Goal: Transaction & Acquisition: Book appointment/travel/reservation

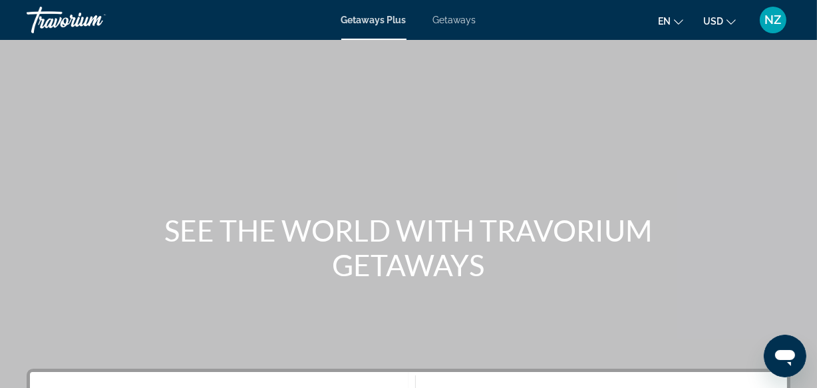
click at [444, 22] on span "Getaways" at bounding box center [454, 20] width 43 height 11
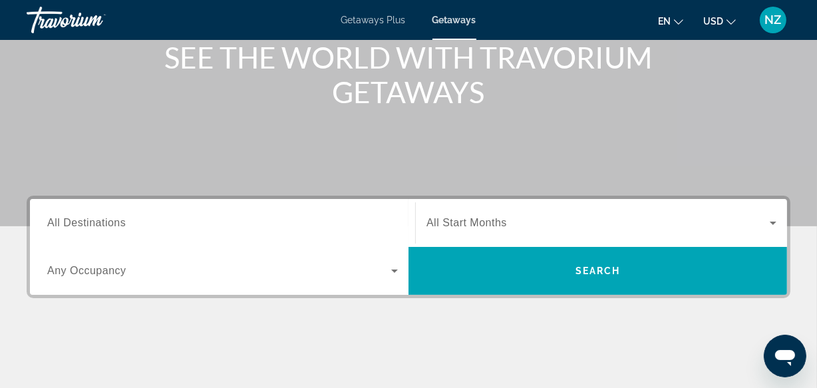
click at [393, 267] on icon "Search widget" at bounding box center [394, 271] width 16 height 16
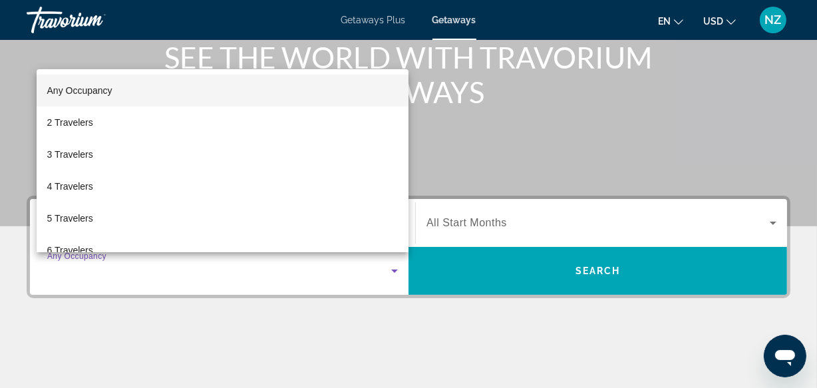
click at [393, 267] on icon "Search widget" at bounding box center [394, 271] width 16 height 16
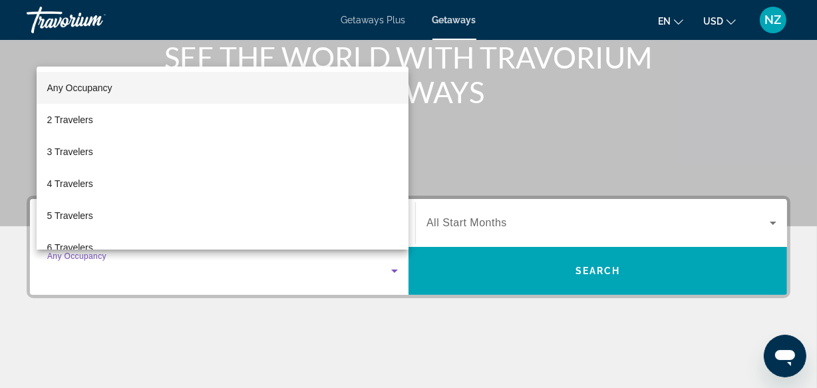
click at [393, 267] on div at bounding box center [408, 194] width 817 height 388
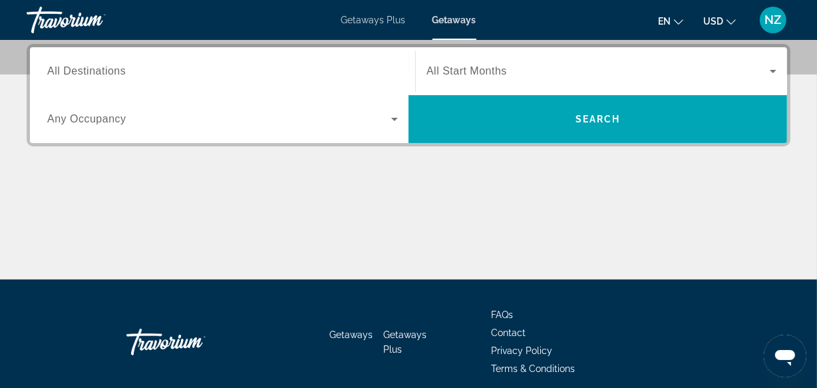
click at [66, 68] on span "All Destinations" at bounding box center [86, 70] width 78 height 11
click at [66, 68] on input "Destination All Destinations" at bounding box center [222, 72] width 350 height 16
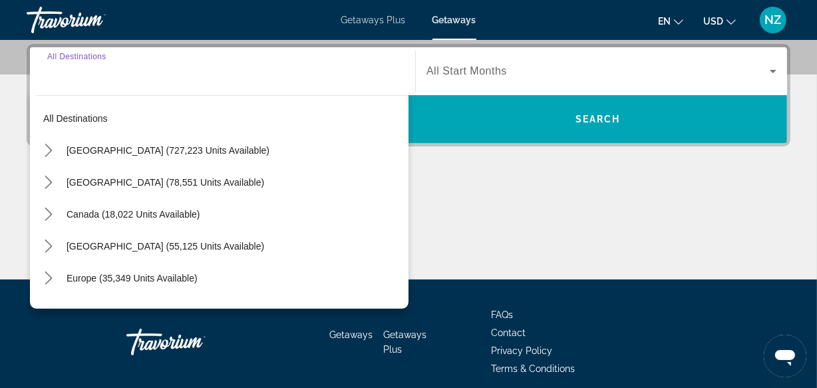
click at [66, 68] on input "Destination All Destinations" at bounding box center [222, 72] width 350 height 16
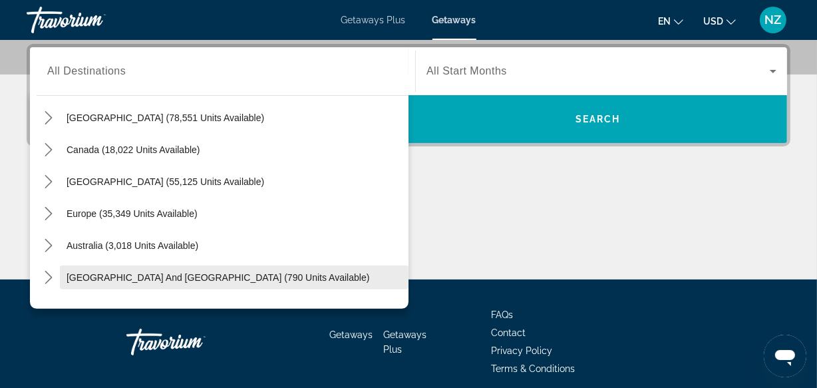
click at [144, 275] on span "[GEOGRAPHIC_DATA] and [GEOGRAPHIC_DATA] (790 units available)" at bounding box center [217, 277] width 303 height 11
type input "**********"
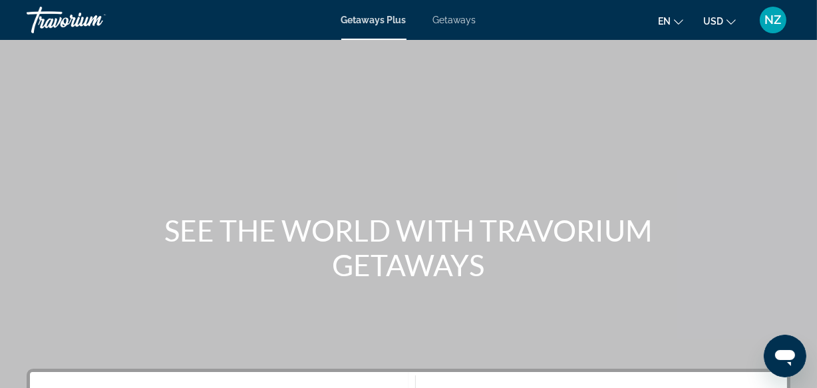
click at [445, 17] on span "Getaways" at bounding box center [454, 20] width 43 height 11
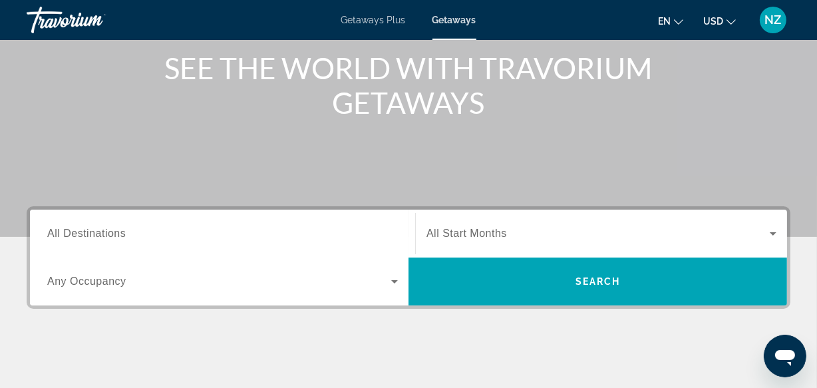
click at [94, 235] on span "All Destinations" at bounding box center [86, 232] width 78 height 11
click at [94, 235] on input "Destination All Destinations" at bounding box center [222, 234] width 350 height 16
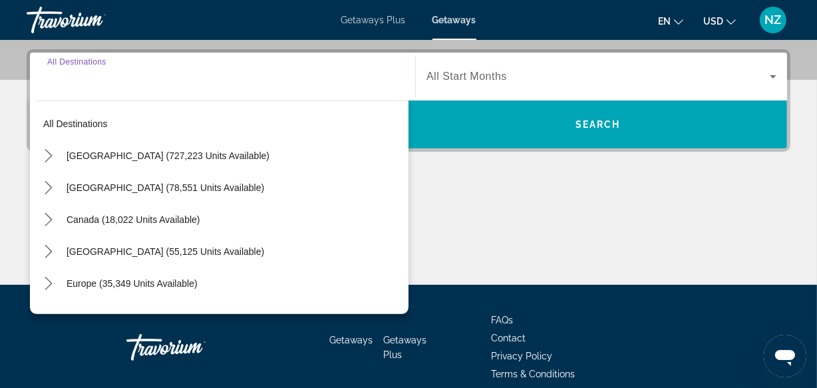
scroll to position [324, 0]
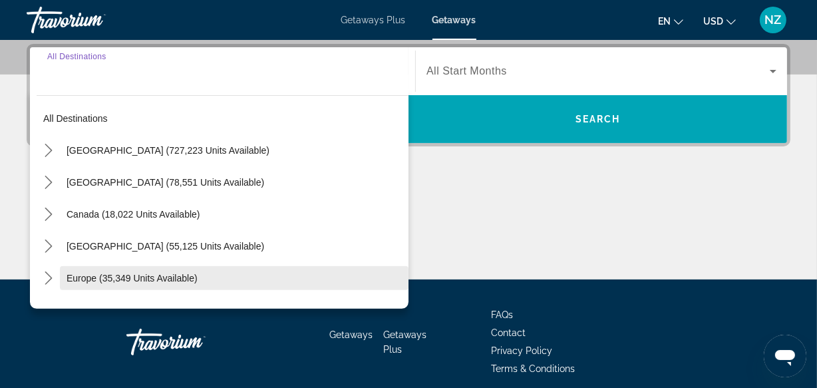
click at [209, 276] on span "Select destination: Europe (35,349 units available)" at bounding box center [234, 278] width 348 height 32
type input "**********"
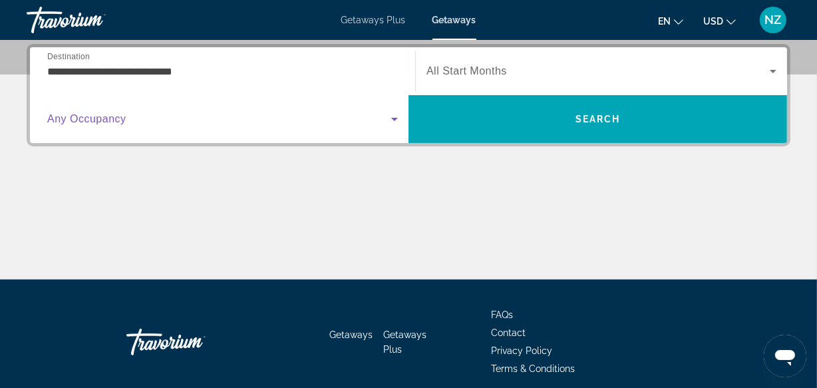
drag, startPoint x: 259, startPoint y: 119, endPoint x: 204, endPoint y: 128, distance: 56.0
click at [204, 128] on div "Search widget" at bounding box center [222, 118] width 350 height 37
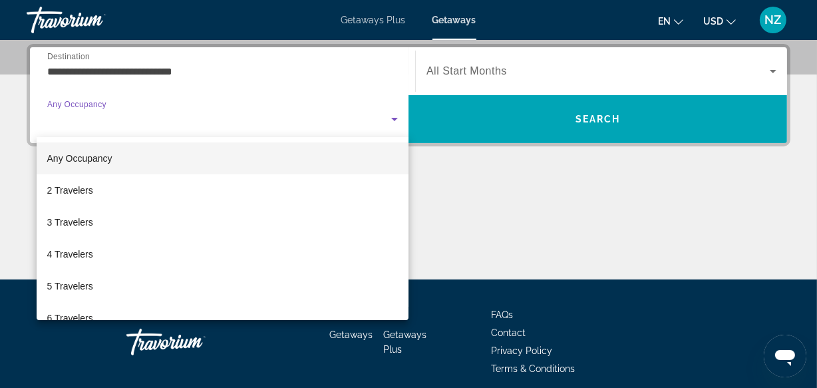
click at [592, 110] on div at bounding box center [408, 194] width 817 height 388
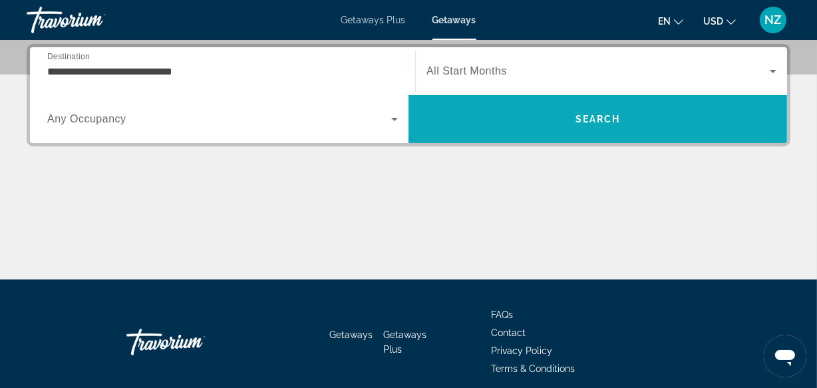
click at [582, 126] on span "Search" at bounding box center [597, 119] width 378 height 32
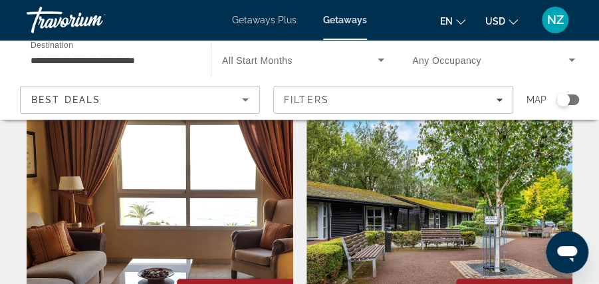
scroll to position [2029, 0]
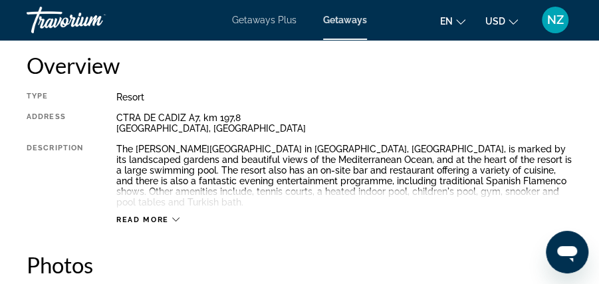
scroll to position [697, 0]
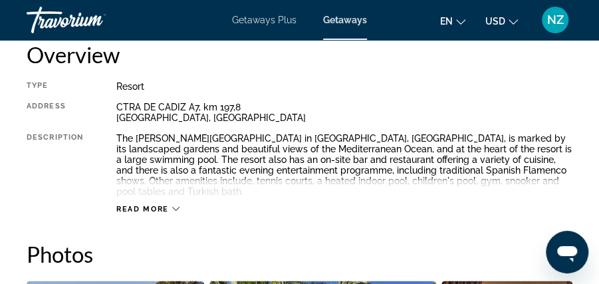
click at [174, 205] on icon "Main content" at bounding box center [175, 208] width 7 height 7
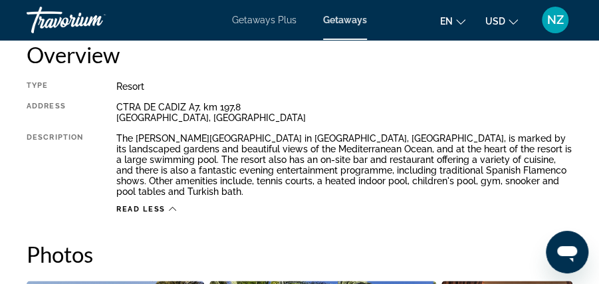
click at [174, 205] on icon "Main content" at bounding box center [172, 208] width 7 height 7
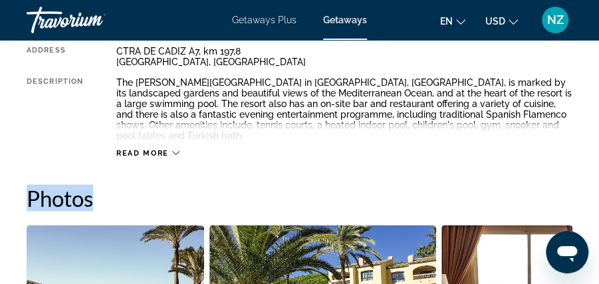
click at [174, 197] on h2 "Photos" at bounding box center [300, 197] width 546 height 27
click at [177, 149] on icon "Main content" at bounding box center [175, 152] width 7 height 7
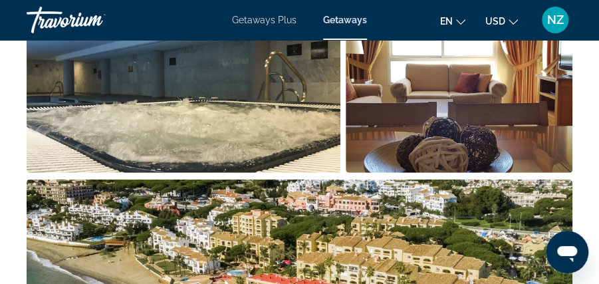
scroll to position [0, 0]
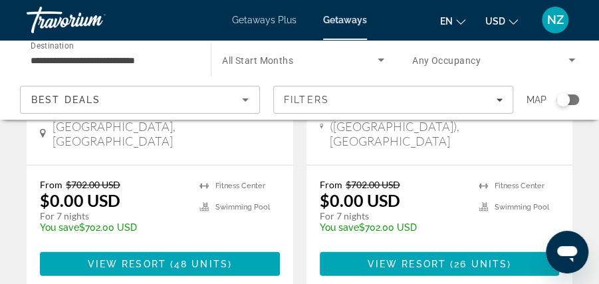
scroll to position [2723, 0]
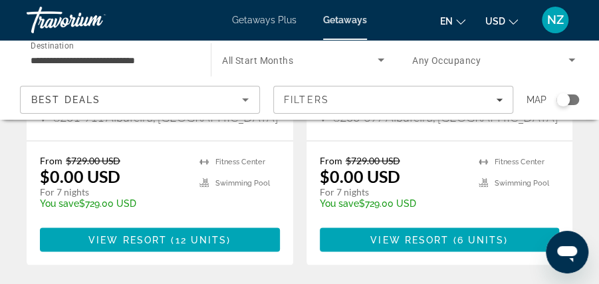
scroll to position [798, 0]
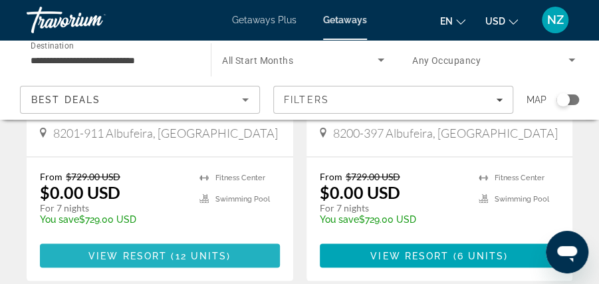
click at [227, 250] on span "( 12 units )" at bounding box center [199, 255] width 64 height 11
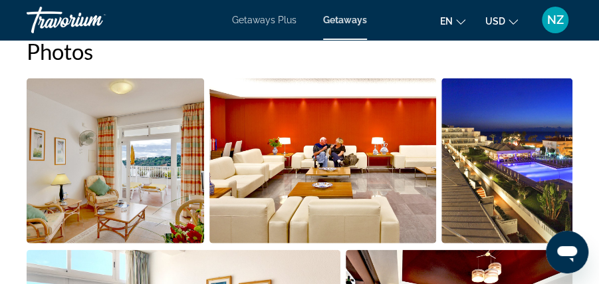
scroll to position [918, 0]
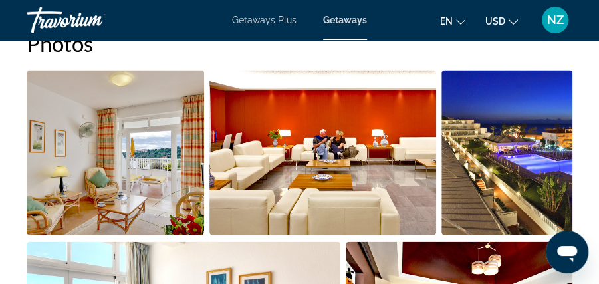
click at [148, 140] on img "Open full-screen image slider" at bounding box center [116, 152] width 178 height 165
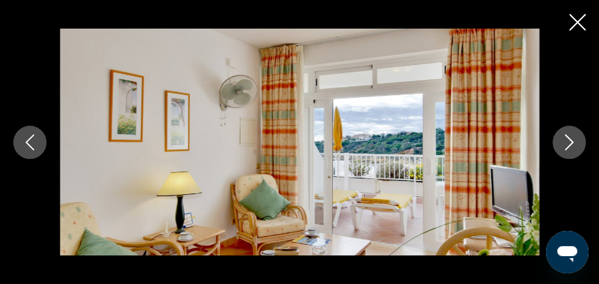
click at [567, 140] on icon "Next image" at bounding box center [569, 142] width 16 height 16
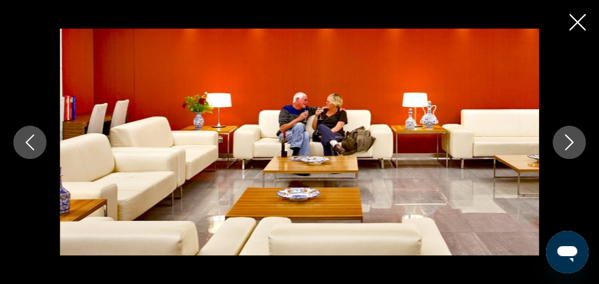
click at [567, 140] on icon "Next image" at bounding box center [569, 142] width 16 height 16
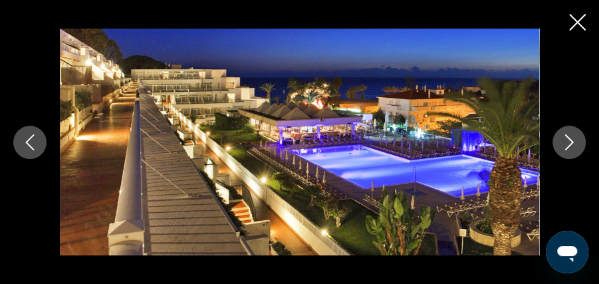
click at [567, 140] on icon "Next image" at bounding box center [569, 142] width 16 height 16
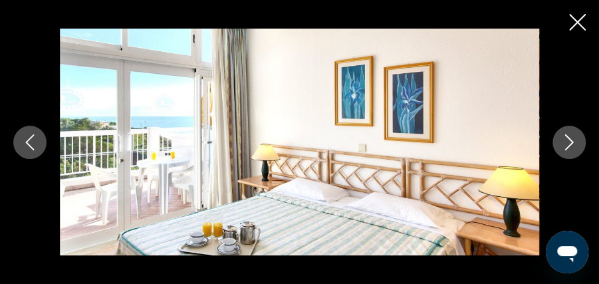
click at [567, 140] on icon "Next image" at bounding box center [569, 142] width 16 height 16
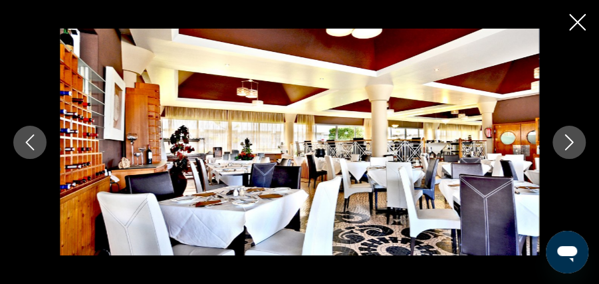
click at [567, 140] on icon "Next image" at bounding box center [569, 142] width 16 height 16
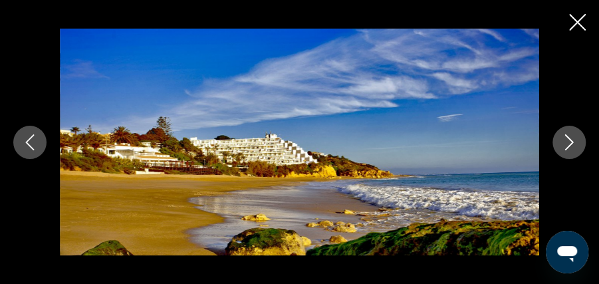
click at [567, 140] on icon "Next image" at bounding box center [569, 142] width 16 height 16
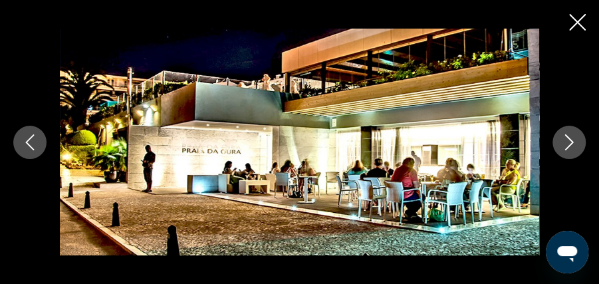
click at [567, 140] on icon "Next image" at bounding box center [569, 142] width 16 height 16
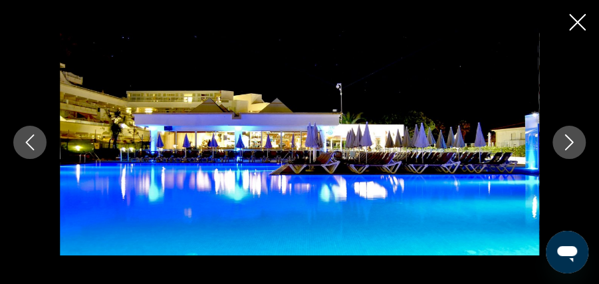
click at [567, 140] on icon "Next image" at bounding box center [569, 142] width 16 height 16
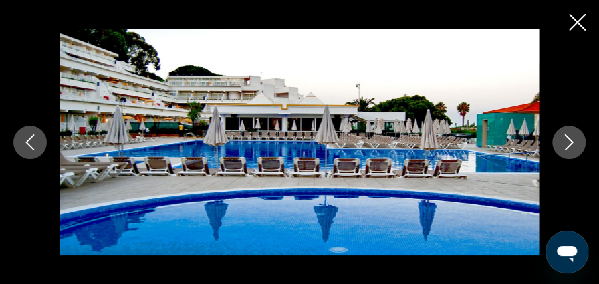
click at [567, 140] on icon "Next image" at bounding box center [569, 142] width 16 height 16
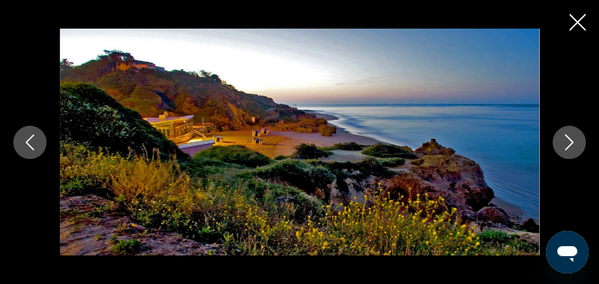
click at [567, 140] on icon "Next image" at bounding box center [569, 142] width 16 height 16
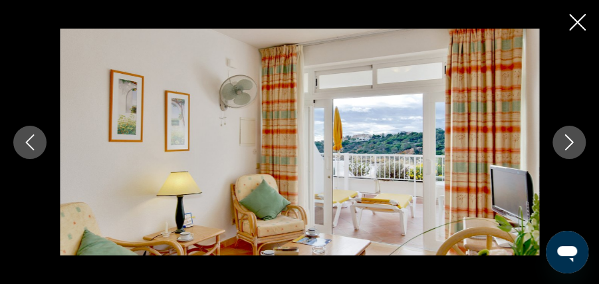
click at [567, 140] on icon "Next image" at bounding box center [569, 142] width 16 height 16
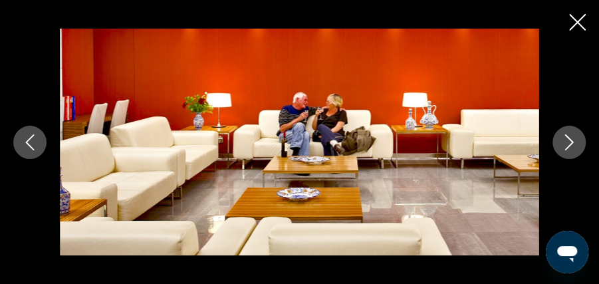
click at [567, 140] on icon "Next image" at bounding box center [569, 142] width 16 height 16
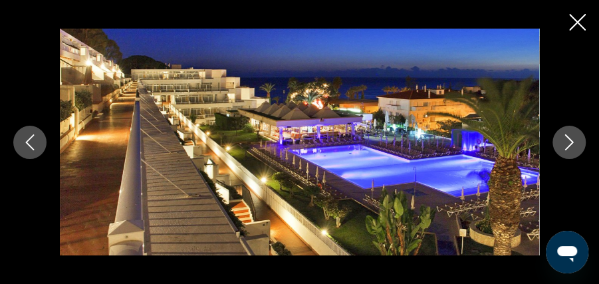
click at [576, 21] on icon "Close slideshow" at bounding box center [577, 22] width 17 height 17
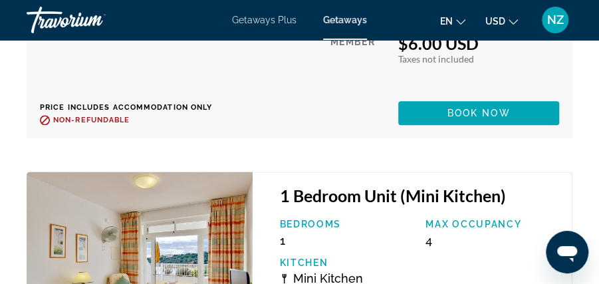
scroll to position [4121, 0]
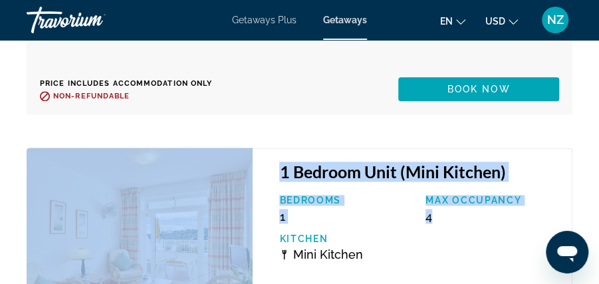
drag, startPoint x: 584, startPoint y: 233, endPoint x: 605, endPoint y: 31, distance: 202.6
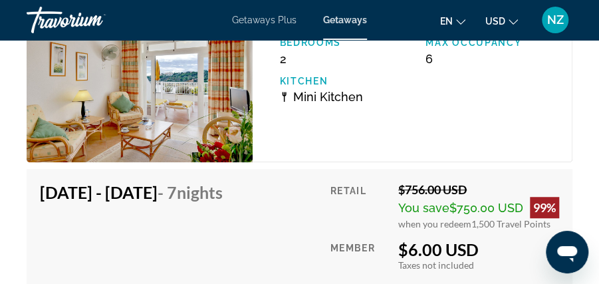
scroll to position [3849, 0]
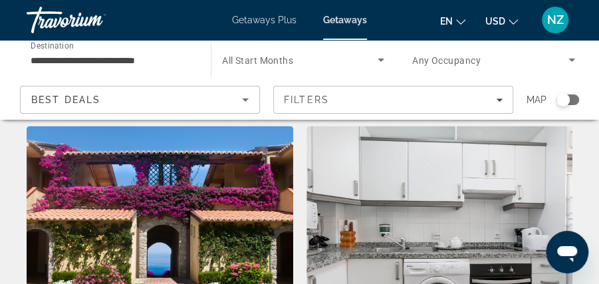
scroll to position [2434, 0]
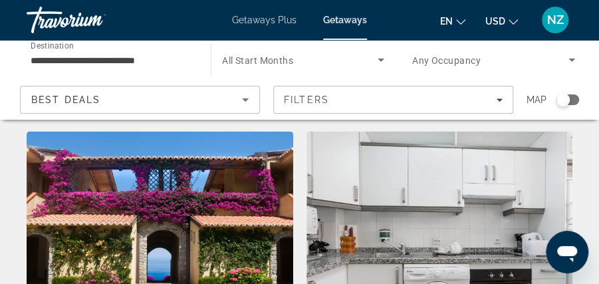
click at [149, 207] on img "Main content" at bounding box center [160, 237] width 267 height 213
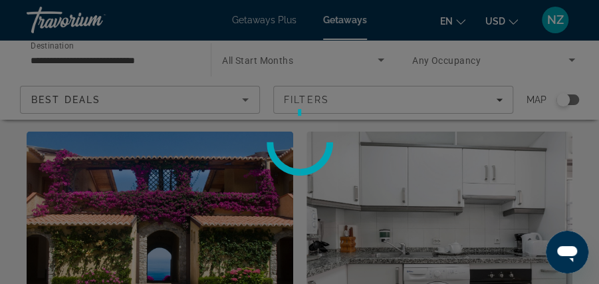
click at [149, 207] on div at bounding box center [299, 142] width 599 height 284
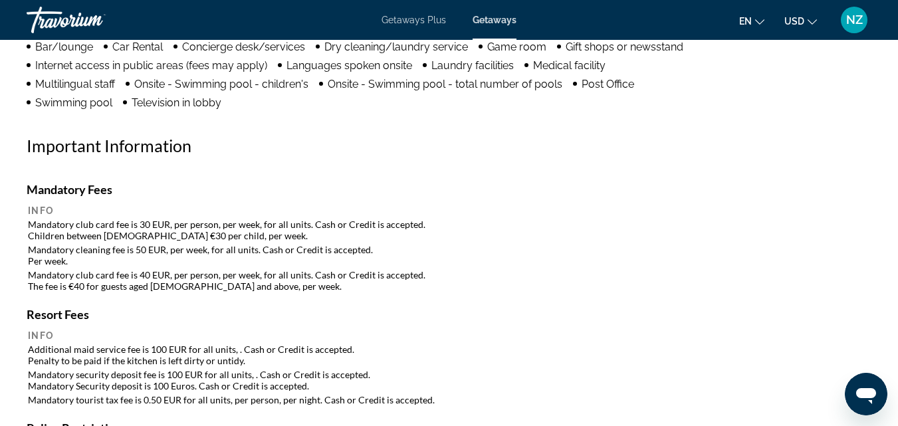
scroll to position [1420, 0]
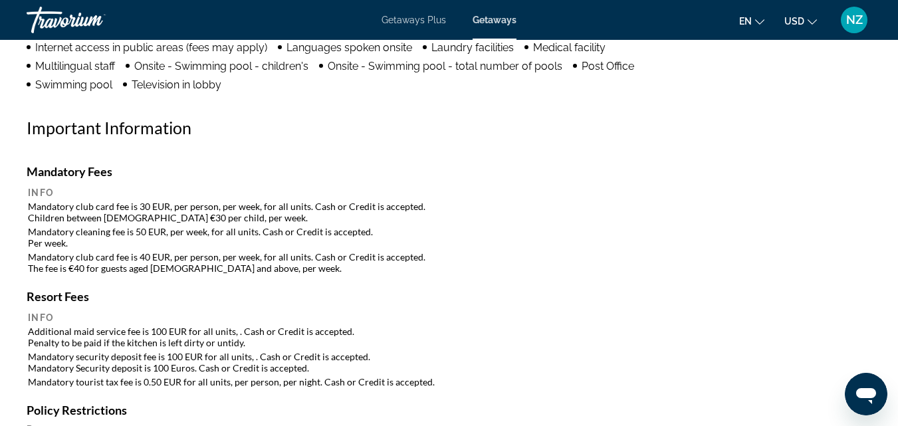
click at [172, 271] on td "Mandatory club card fee is 40 EUR, per person, per week, for all units. Cash or…" at bounding box center [449, 263] width 842 height 24
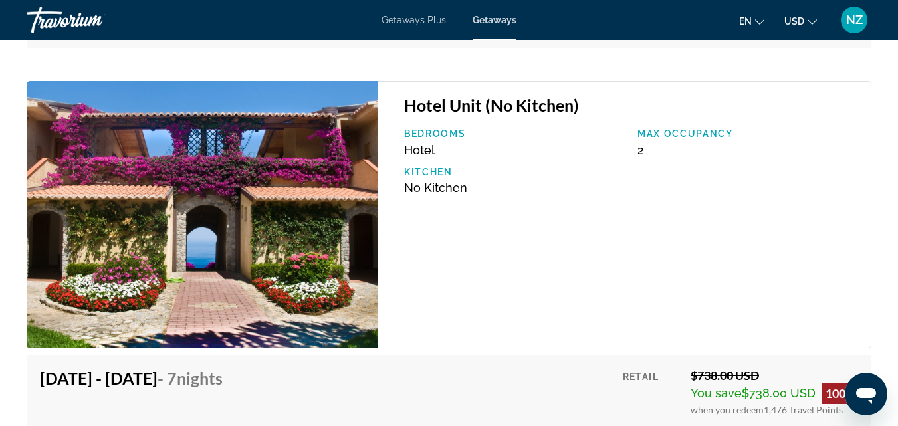
scroll to position [7193, 0]
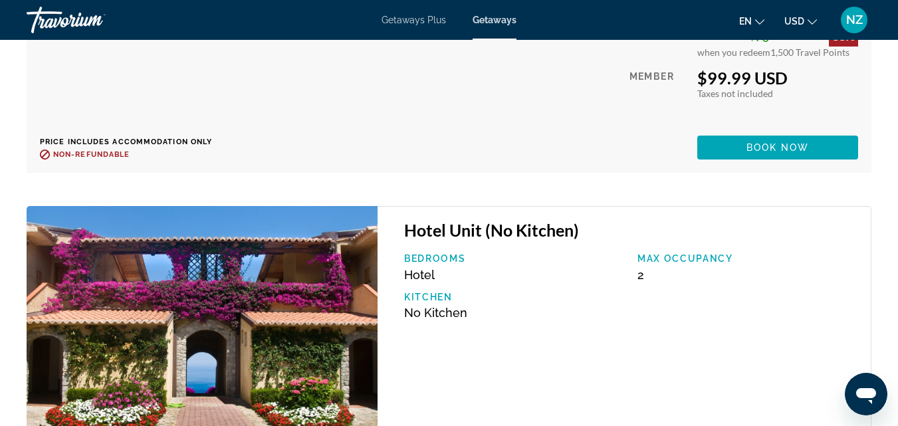
click at [224, 324] on img "Main content" at bounding box center [202, 339] width 351 height 267
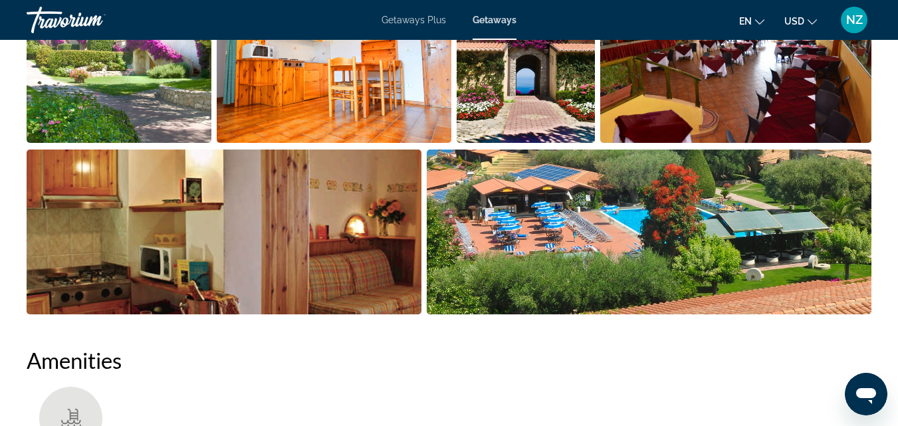
scroll to position [868, 0]
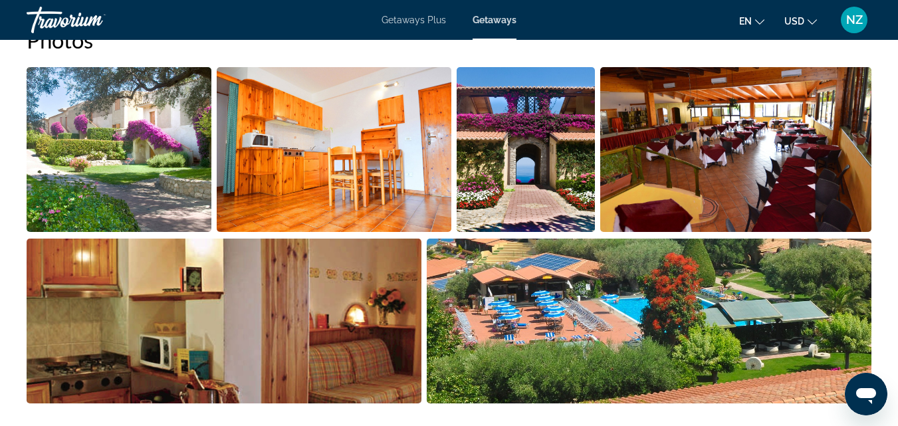
click at [158, 165] on img "Open full-screen image slider" at bounding box center [119, 149] width 185 height 165
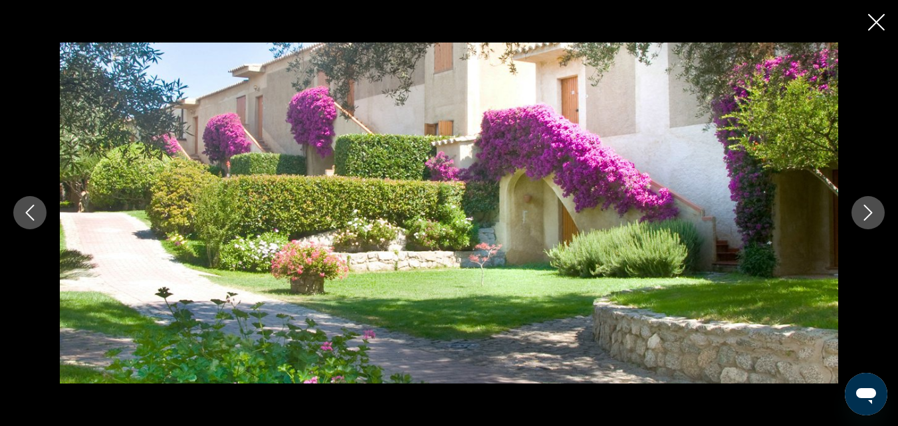
click at [825, 203] on button "Next image" at bounding box center [868, 212] width 33 height 33
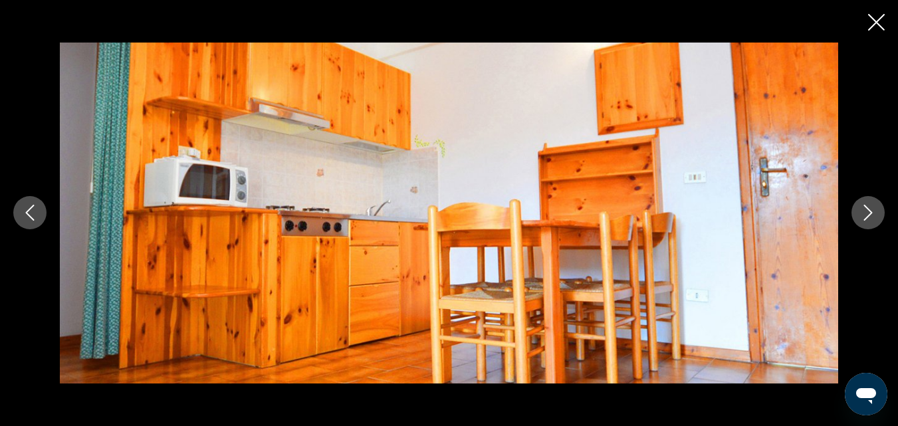
click at [825, 203] on button "Next image" at bounding box center [868, 212] width 33 height 33
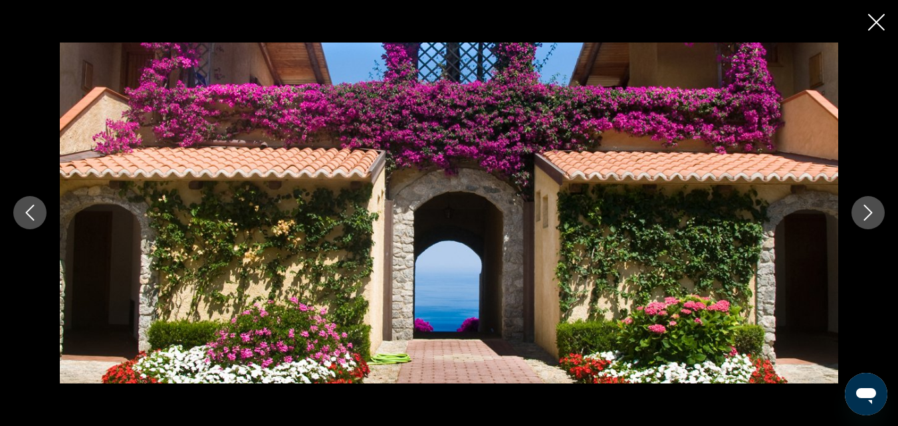
click at [825, 203] on button "Next image" at bounding box center [868, 212] width 33 height 33
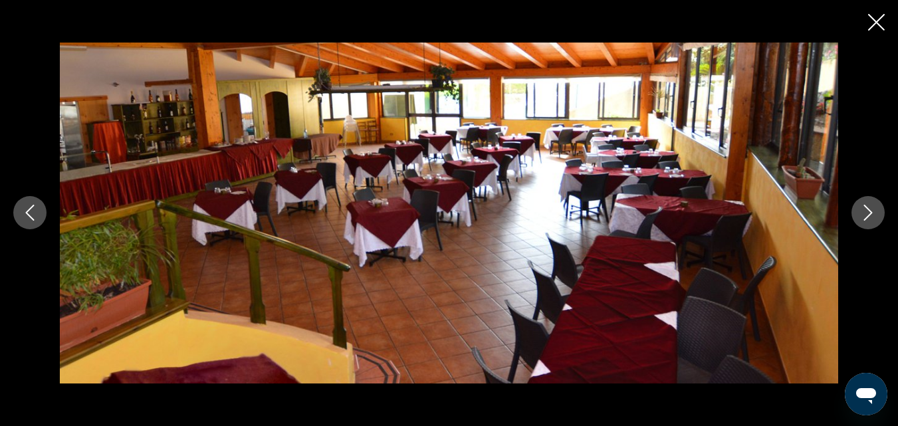
click at [825, 203] on button "Next image" at bounding box center [868, 212] width 33 height 33
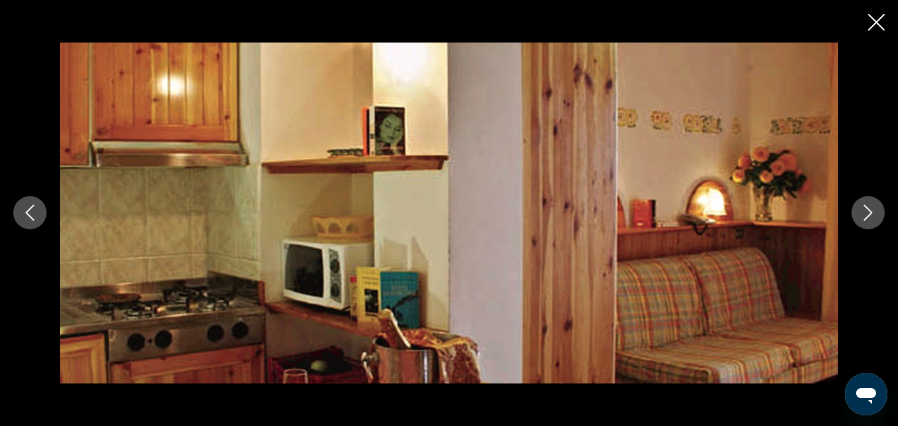
click at [825, 203] on button "Next image" at bounding box center [868, 212] width 33 height 33
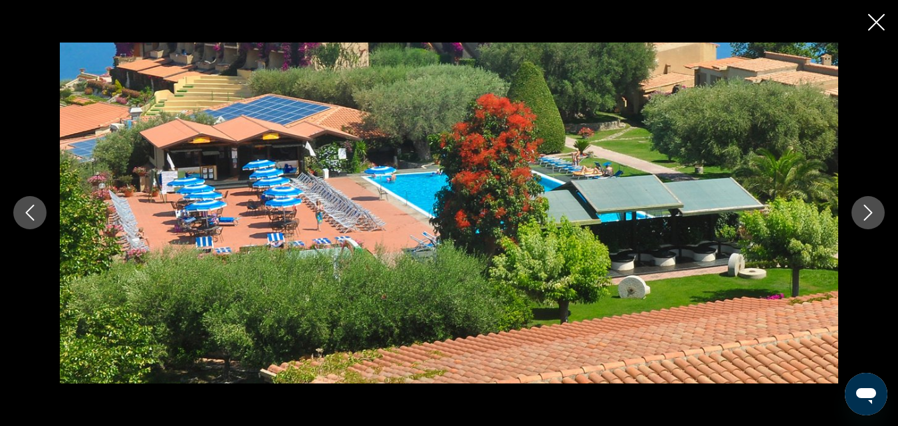
click at [825, 203] on button "Next image" at bounding box center [868, 212] width 33 height 33
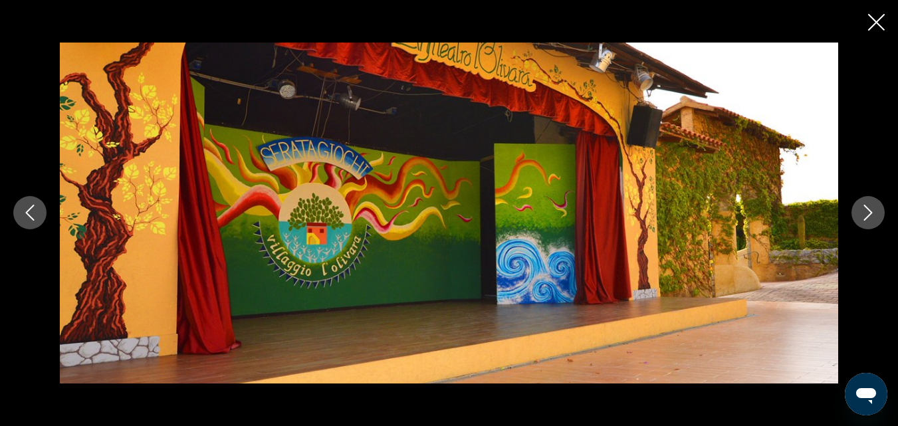
click at [825, 203] on button "Next image" at bounding box center [868, 212] width 33 height 33
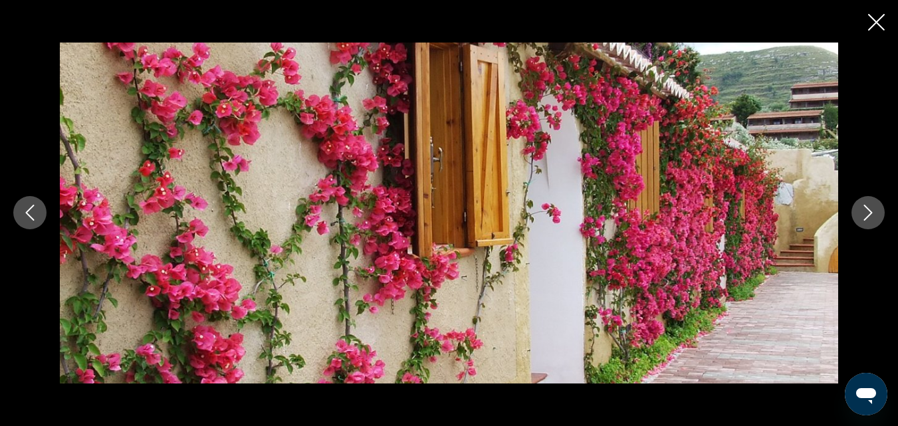
click at [825, 203] on button "Next image" at bounding box center [868, 212] width 33 height 33
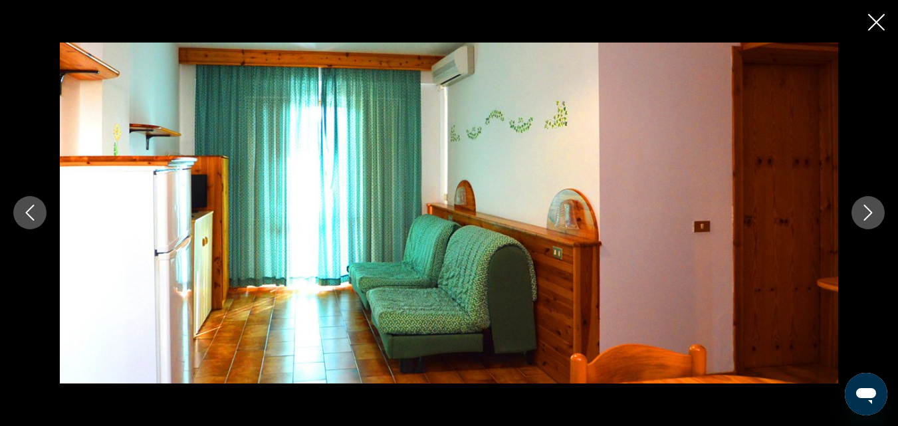
click at [825, 203] on button "Next image" at bounding box center [868, 212] width 33 height 33
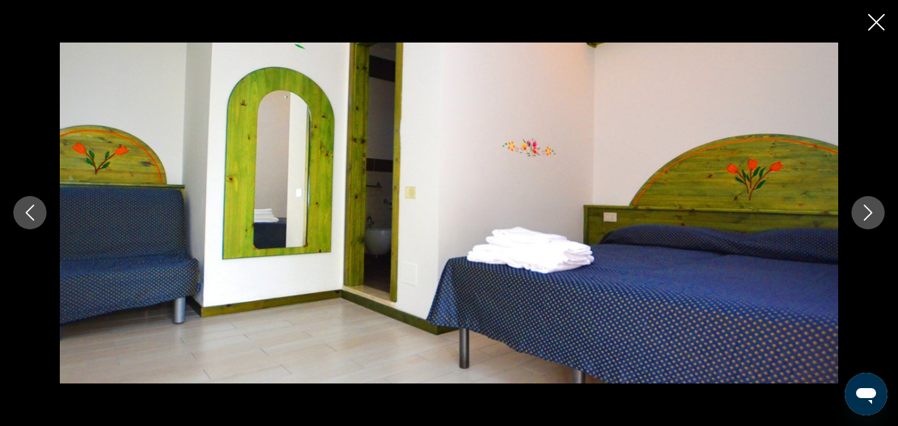
click at [825, 203] on button "Next image" at bounding box center [868, 212] width 33 height 33
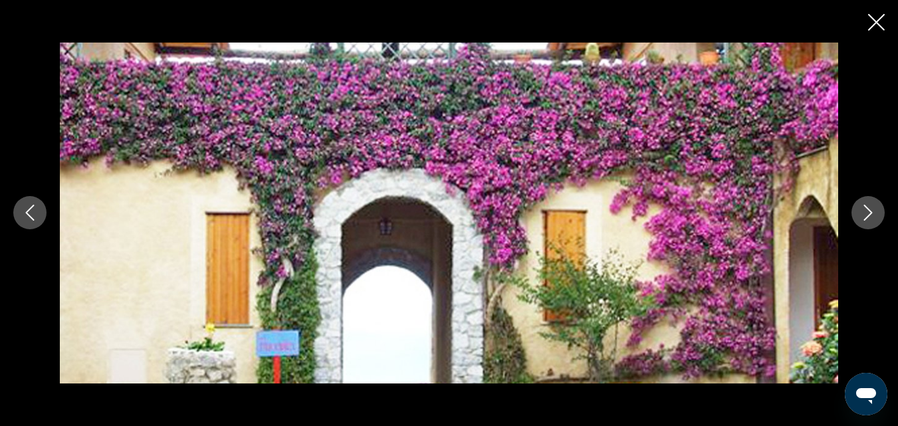
click at [825, 203] on button "Next image" at bounding box center [868, 212] width 33 height 33
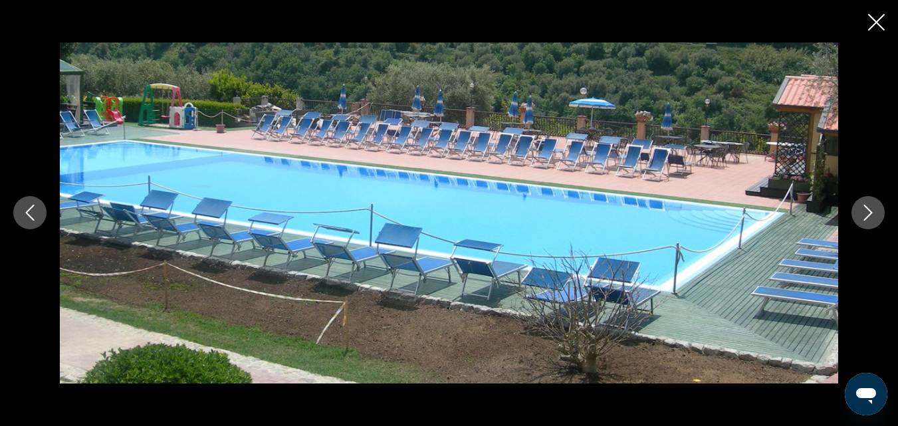
click at [825, 203] on button "Next image" at bounding box center [868, 212] width 33 height 33
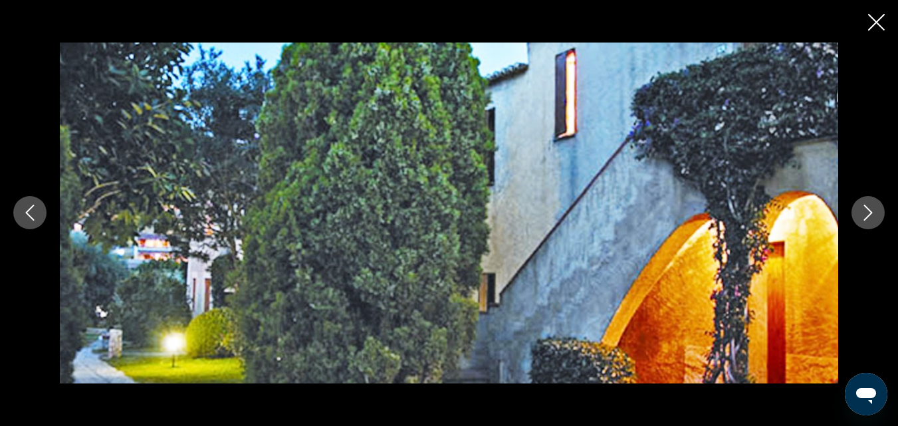
click at [825, 203] on button "Next image" at bounding box center [868, 212] width 33 height 33
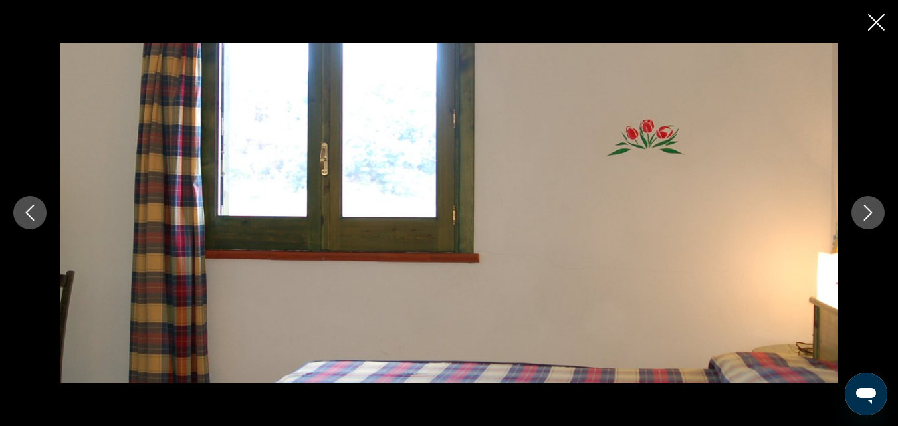
click at [825, 203] on button "Next image" at bounding box center [868, 212] width 33 height 33
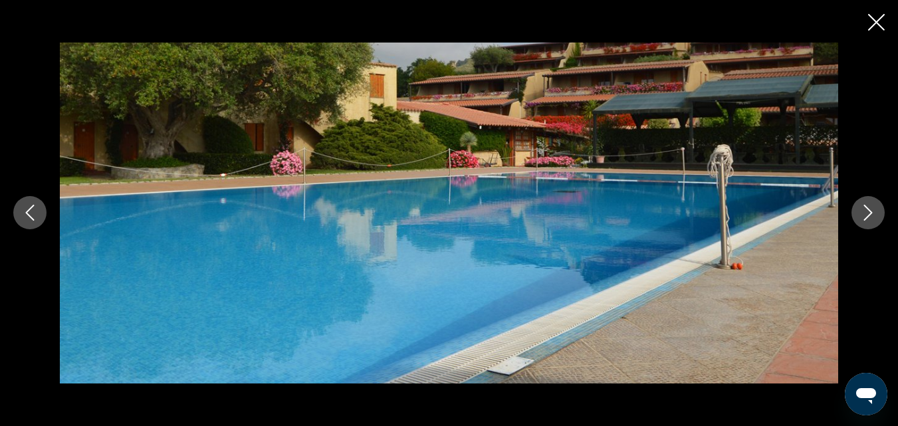
click at [825, 203] on button "Next image" at bounding box center [868, 212] width 33 height 33
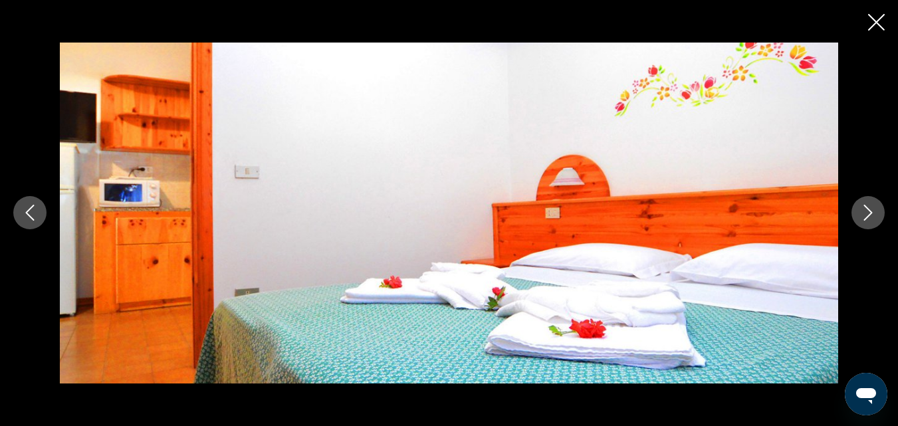
click at [825, 203] on button "Next image" at bounding box center [868, 212] width 33 height 33
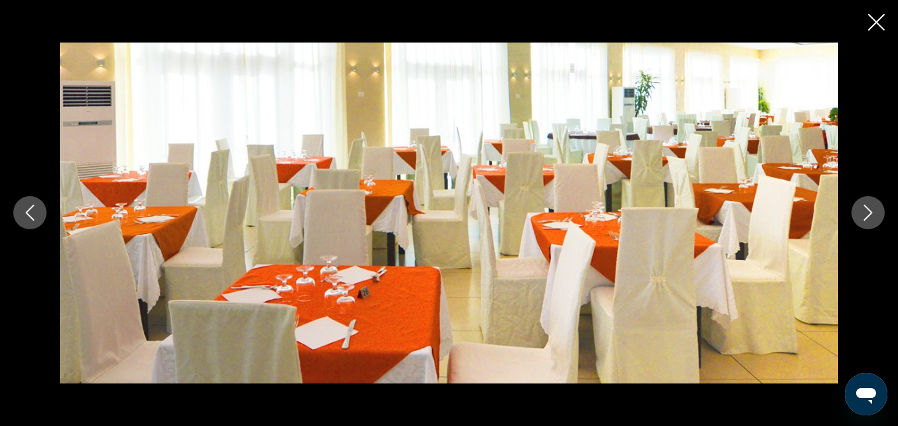
click at [825, 203] on button "Next image" at bounding box center [868, 212] width 33 height 33
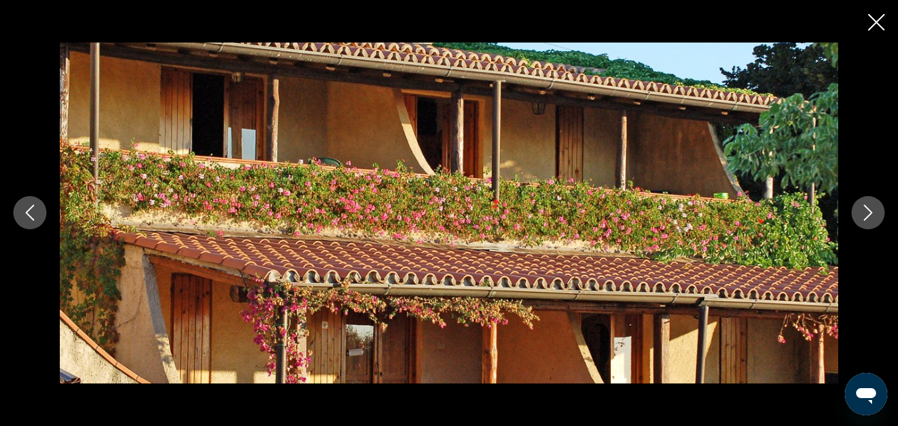
click at [825, 203] on button "Next image" at bounding box center [868, 212] width 33 height 33
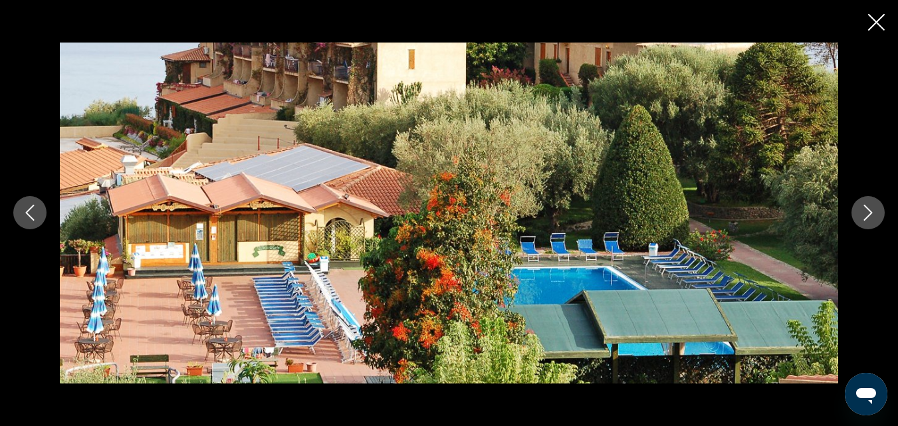
click at [825, 203] on button "Next image" at bounding box center [868, 212] width 33 height 33
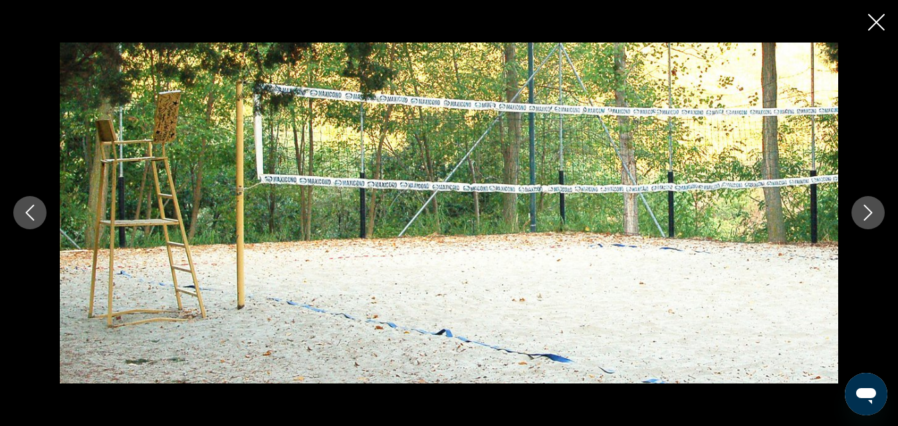
click at [825, 203] on button "Next image" at bounding box center [868, 212] width 33 height 33
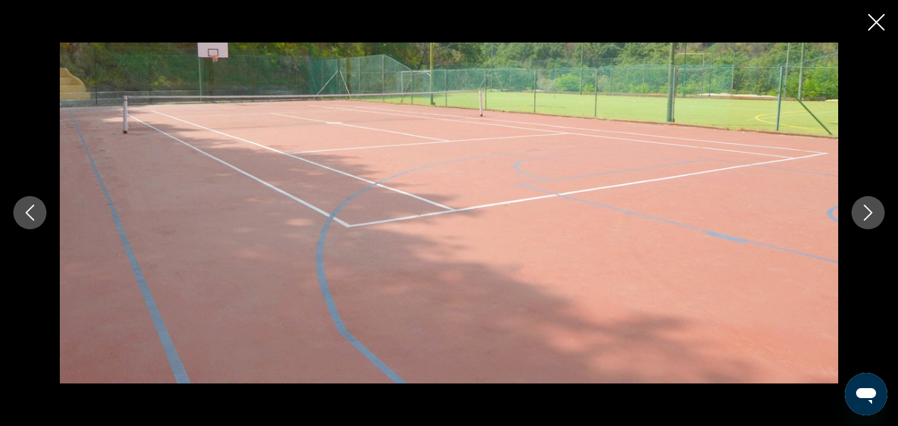
click at [825, 203] on button "Next image" at bounding box center [868, 212] width 33 height 33
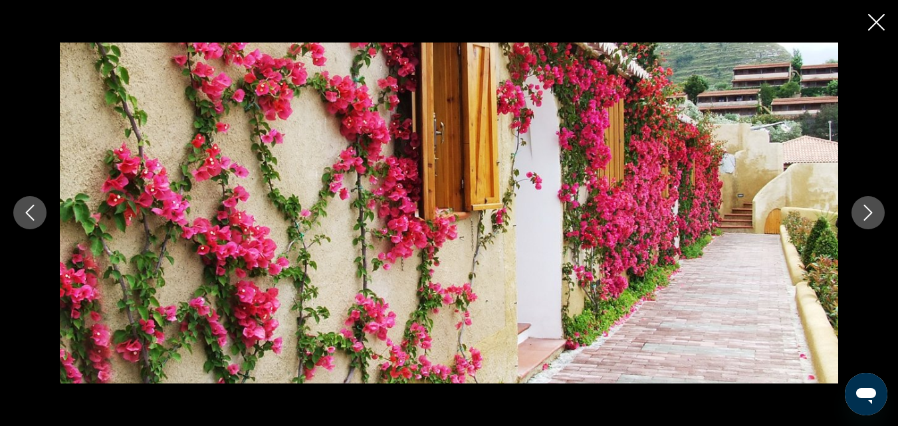
click at [825, 203] on button "Next image" at bounding box center [868, 212] width 33 height 33
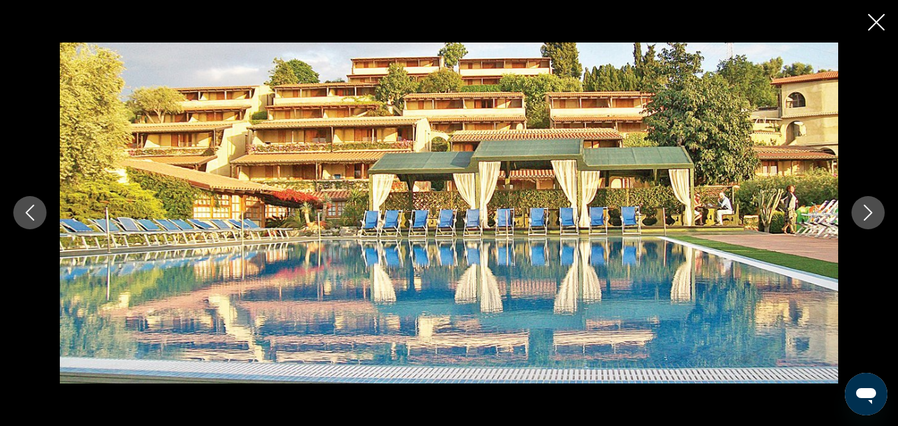
click at [825, 203] on button "Next image" at bounding box center [868, 212] width 33 height 33
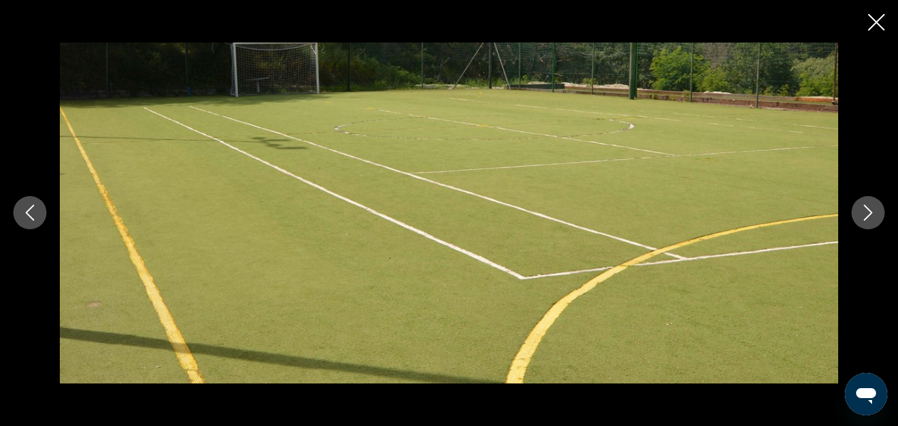
click at [825, 203] on button "Next image" at bounding box center [868, 212] width 33 height 33
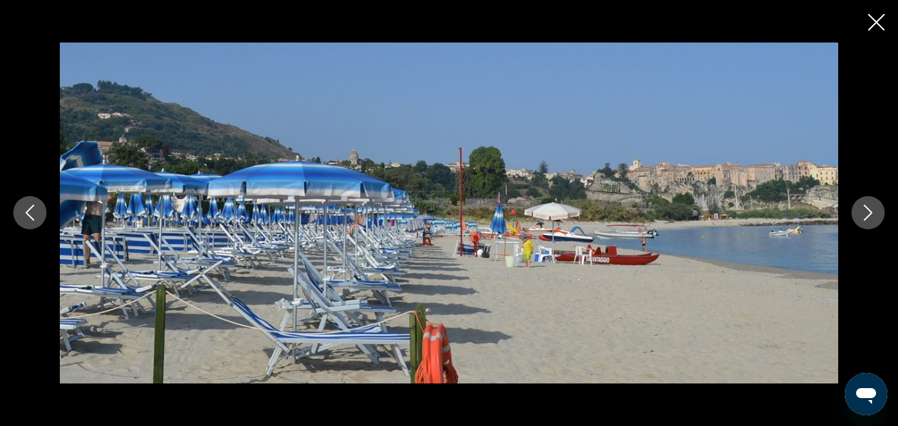
click at [825, 203] on button "Next image" at bounding box center [868, 212] width 33 height 33
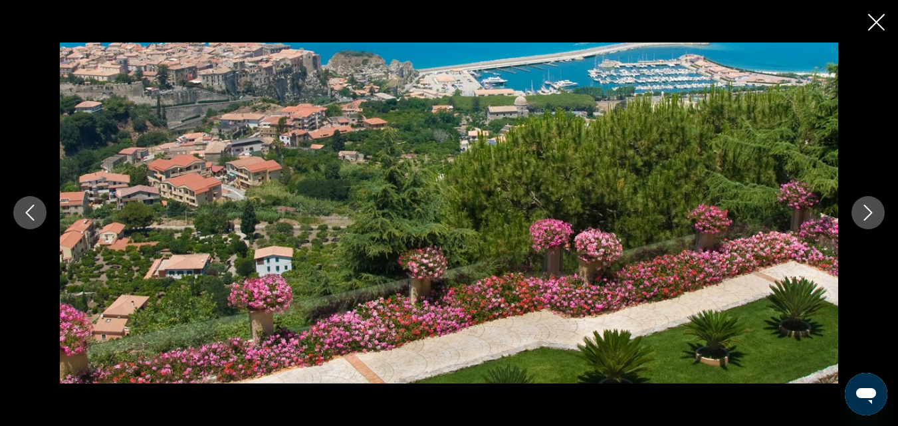
click at [825, 203] on button "Next image" at bounding box center [868, 212] width 33 height 33
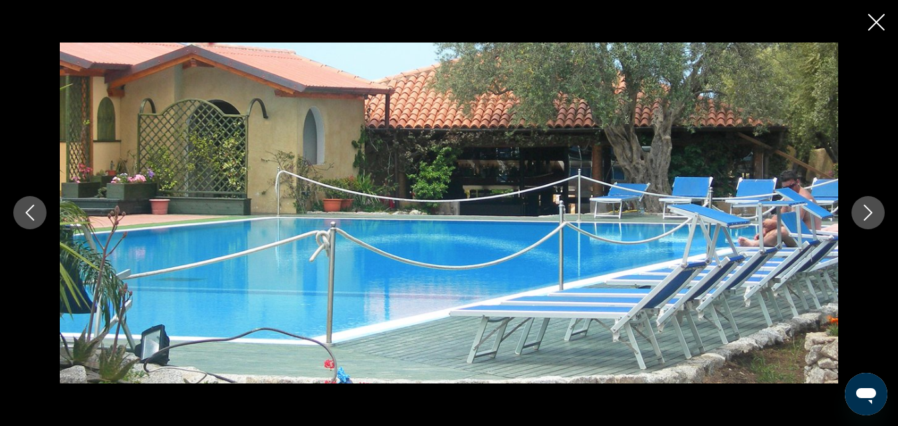
click at [825, 203] on button "Next image" at bounding box center [868, 212] width 33 height 33
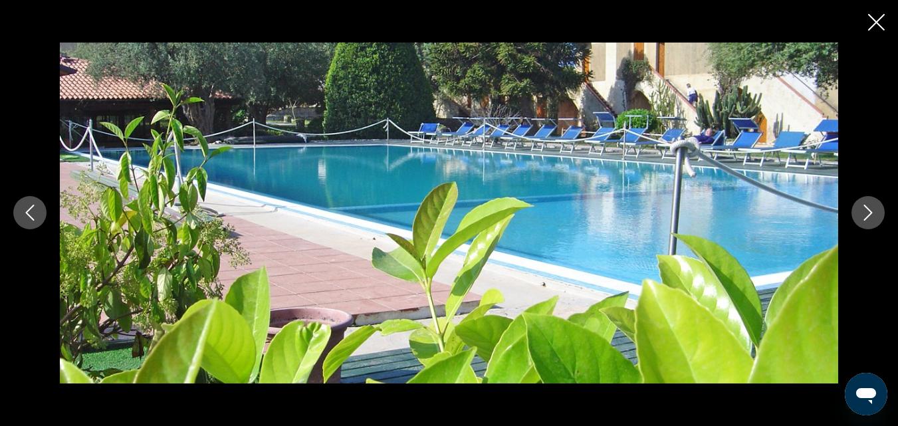
click at [825, 203] on button "Next image" at bounding box center [868, 212] width 33 height 33
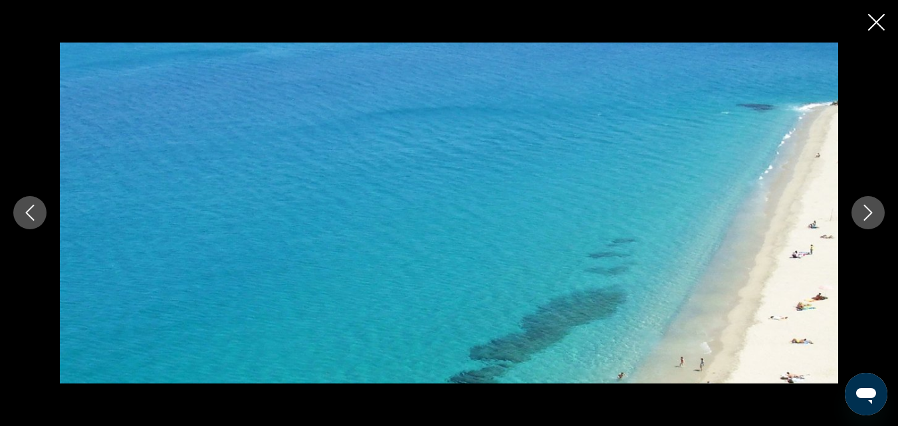
click at [825, 203] on button "Next image" at bounding box center [868, 212] width 33 height 33
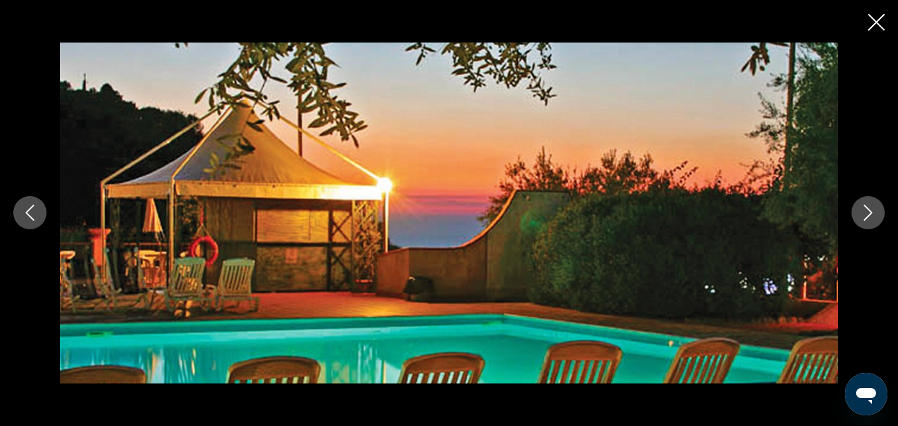
click at [30, 207] on icon "Previous image" at bounding box center [30, 213] width 16 height 16
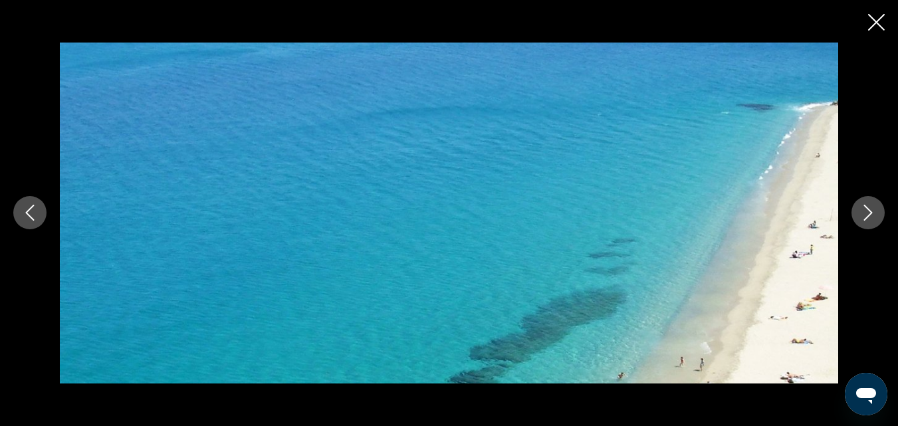
click at [825, 205] on icon "Next image" at bounding box center [868, 213] width 16 height 16
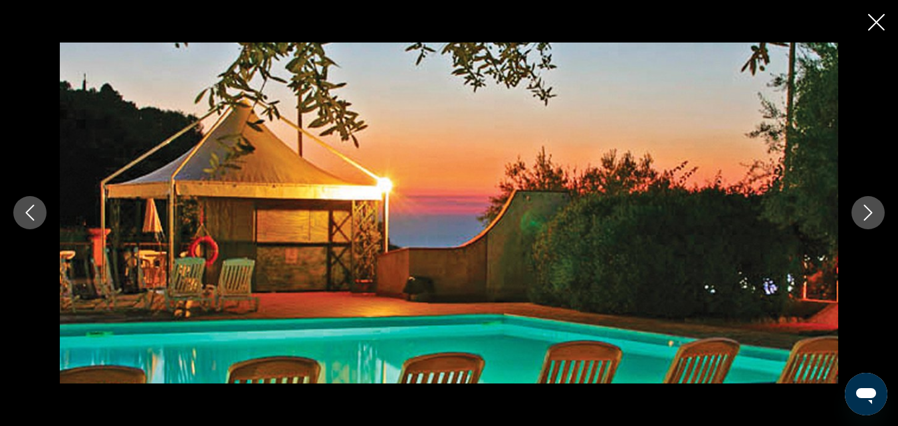
click at [825, 205] on icon "Next image" at bounding box center [868, 213] width 16 height 16
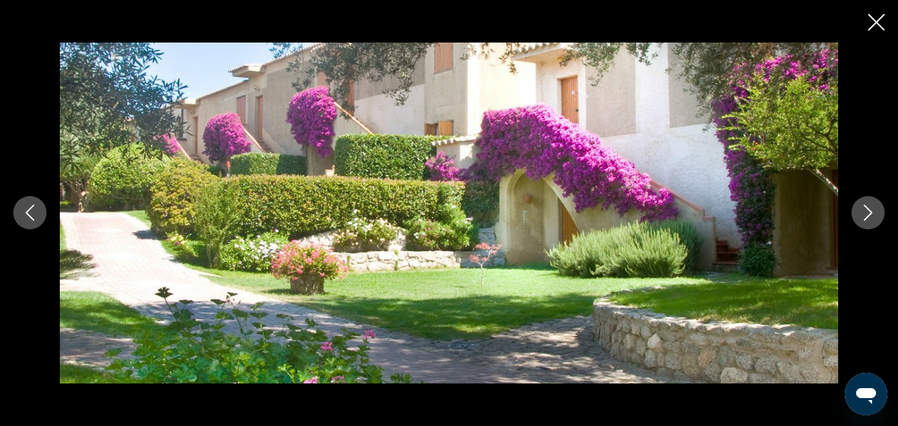
click at [825, 205] on icon "Next image" at bounding box center [868, 213] width 16 height 16
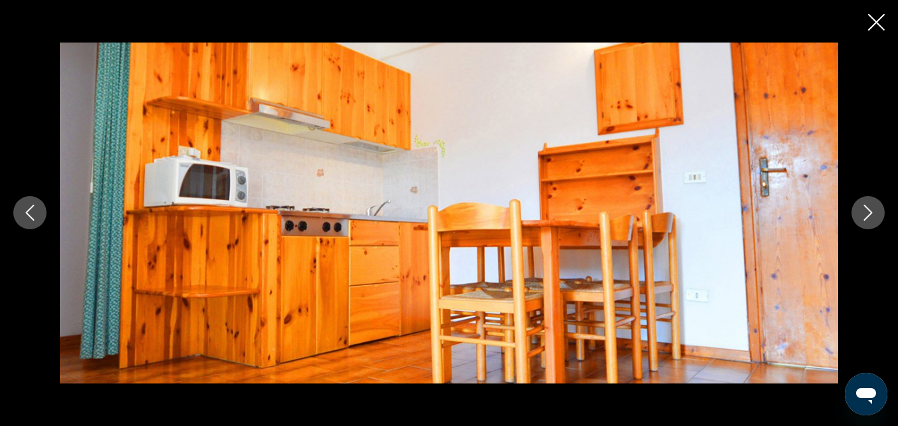
click at [825, 205] on icon "Next image" at bounding box center [868, 213] width 16 height 16
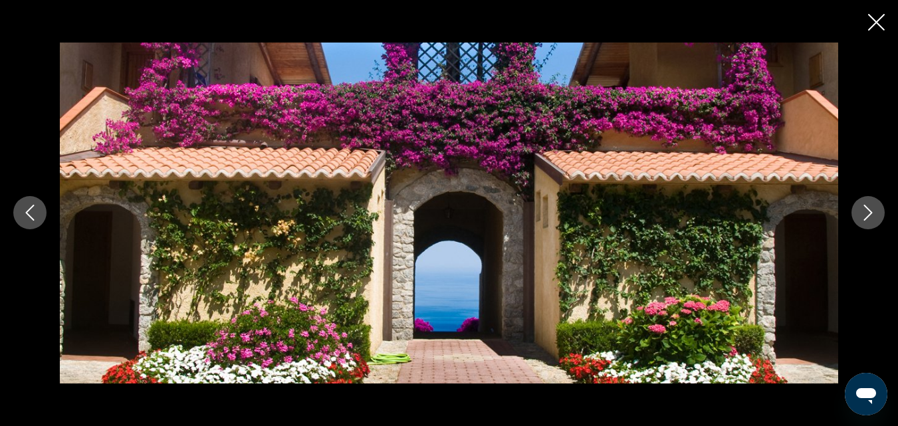
click at [825, 205] on icon "Next image" at bounding box center [868, 213] width 16 height 16
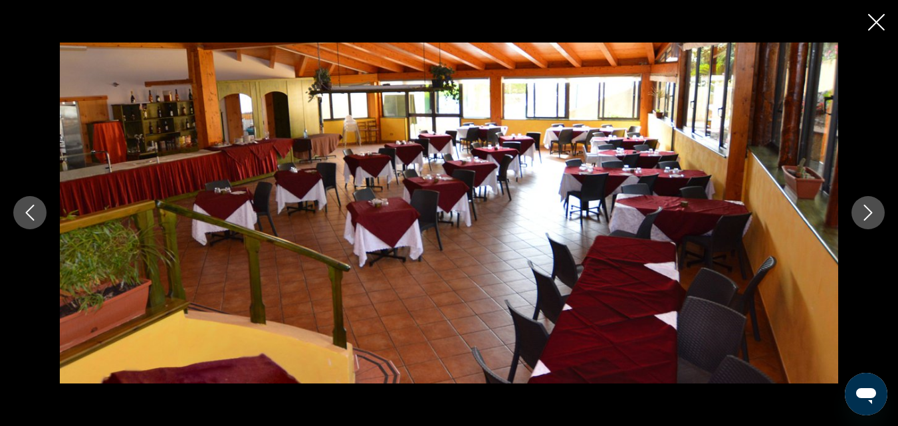
click at [825, 205] on icon "Next image" at bounding box center [868, 213] width 16 height 16
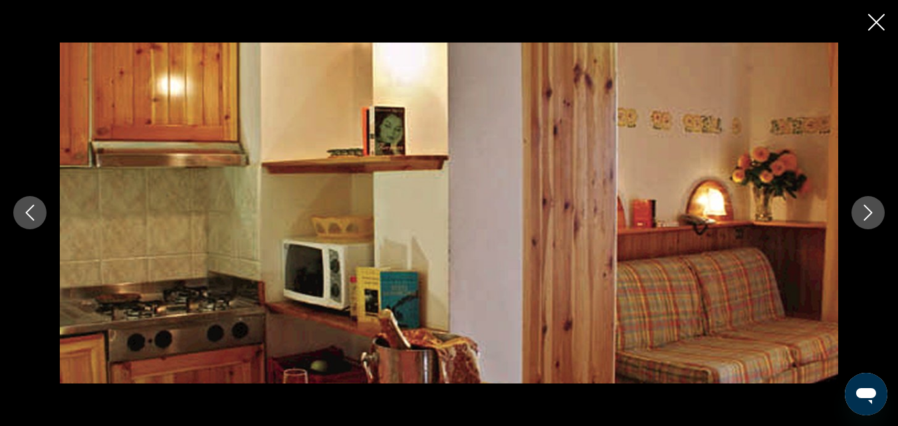
click at [825, 205] on icon "Next image" at bounding box center [868, 213] width 16 height 16
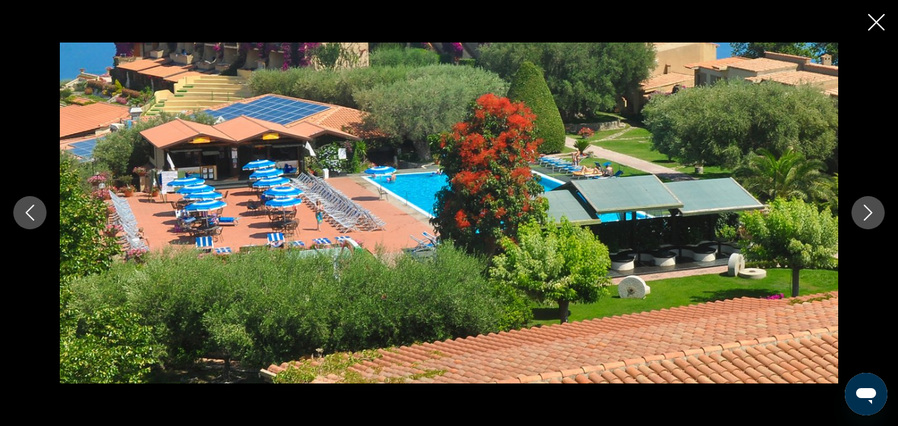
click at [825, 205] on icon "Next image" at bounding box center [868, 213] width 16 height 16
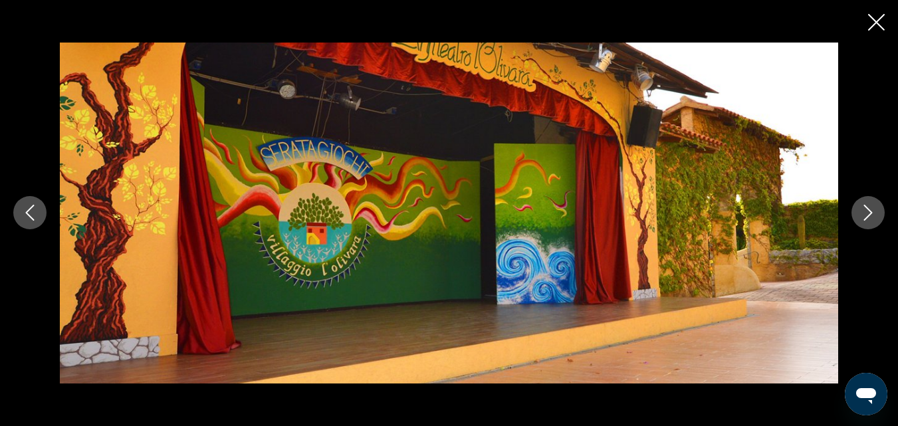
click at [825, 205] on icon "Next image" at bounding box center [868, 213] width 16 height 16
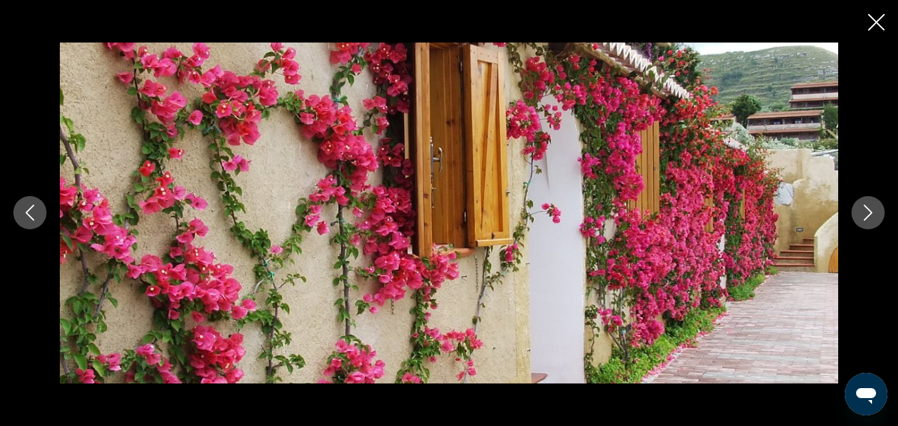
click at [825, 205] on icon "Next image" at bounding box center [868, 213] width 16 height 16
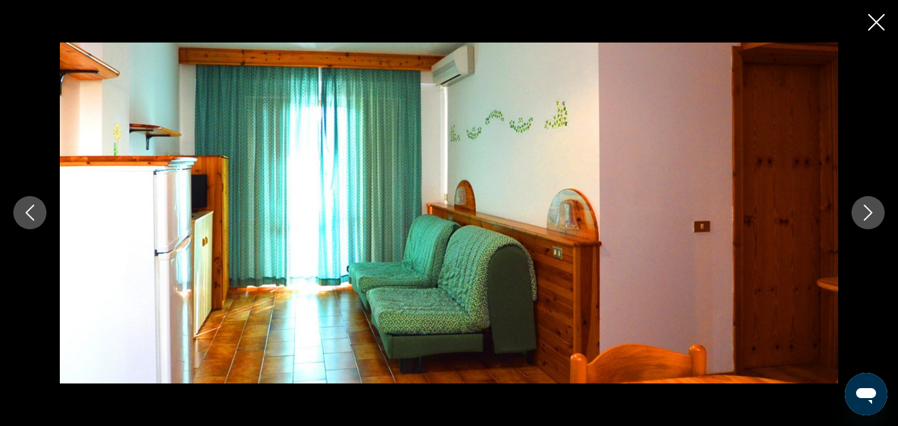
click at [825, 205] on icon "Next image" at bounding box center [868, 213] width 16 height 16
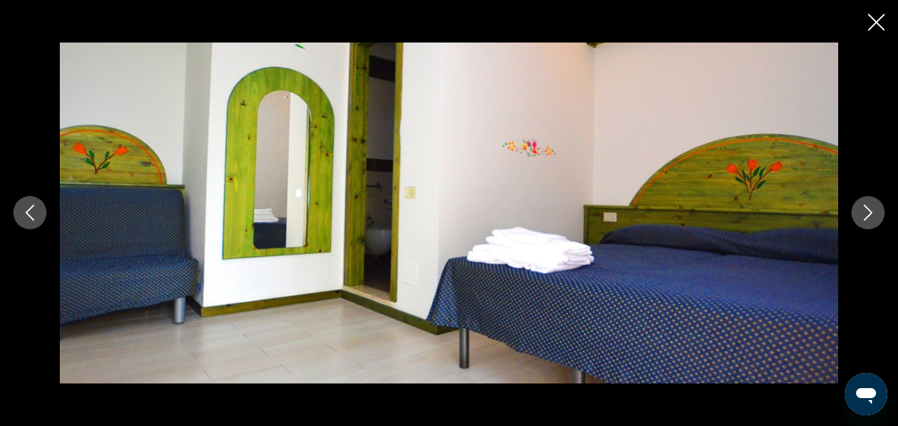
click at [825, 205] on icon "Next image" at bounding box center [868, 213] width 16 height 16
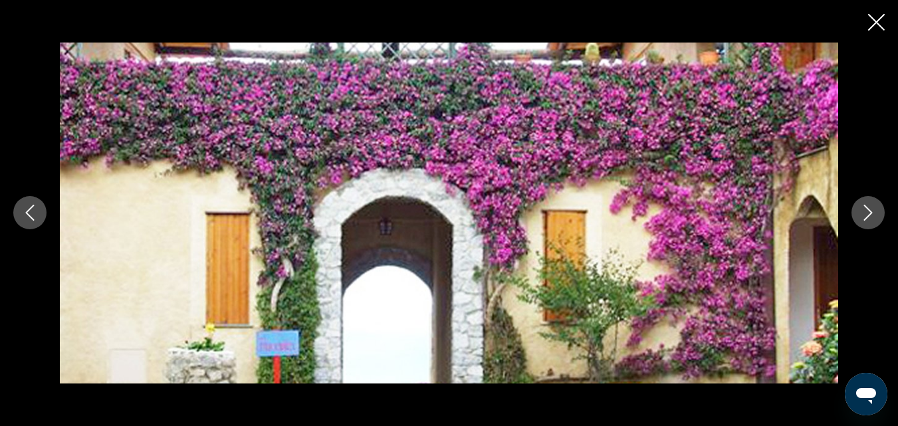
click at [825, 205] on icon "Next image" at bounding box center [868, 213] width 16 height 16
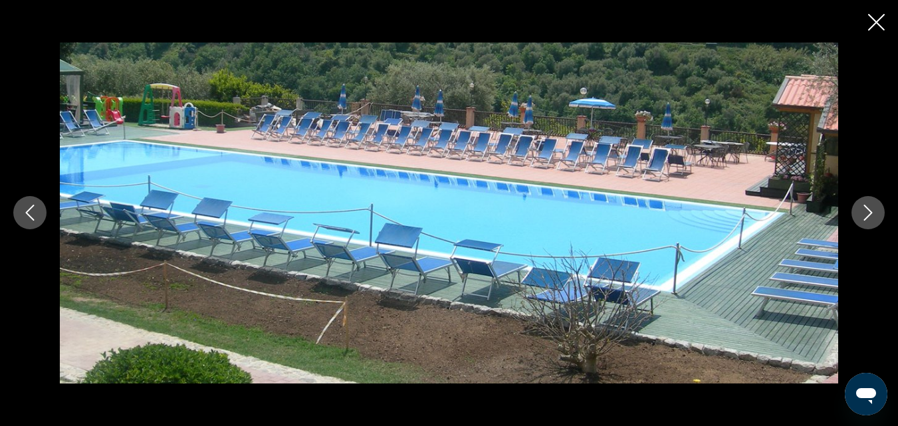
click at [825, 205] on icon "Next image" at bounding box center [868, 213] width 16 height 16
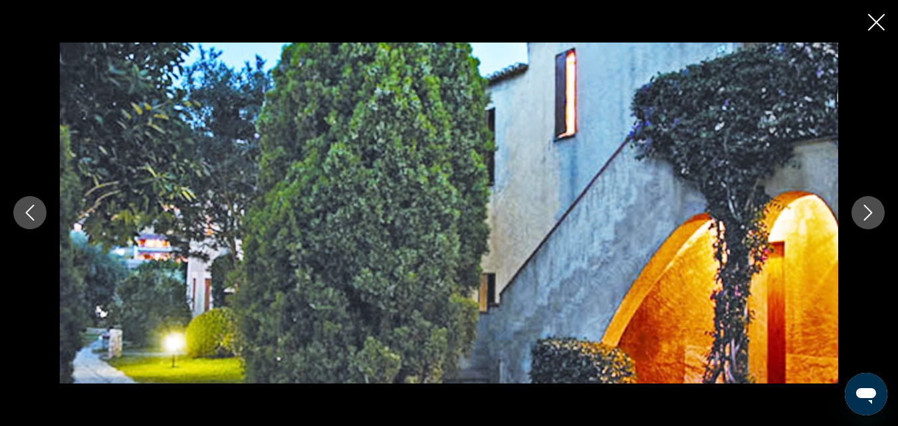
click at [825, 205] on icon "Next image" at bounding box center [868, 213] width 16 height 16
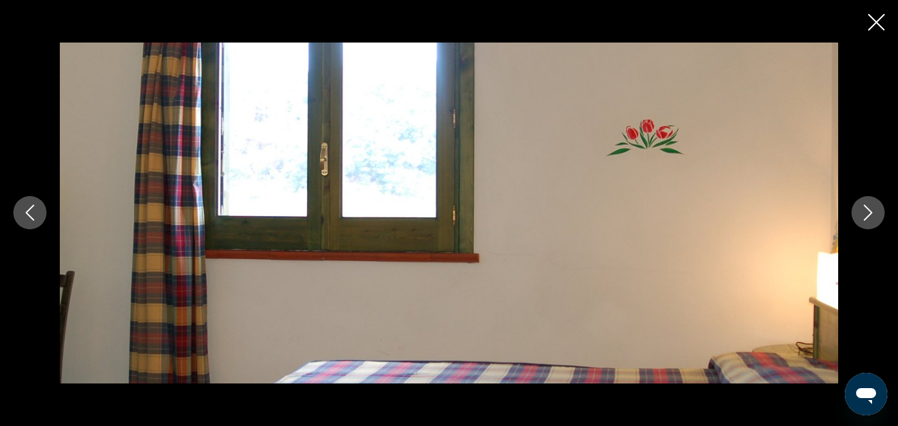
click at [825, 205] on icon "Next image" at bounding box center [868, 213] width 16 height 16
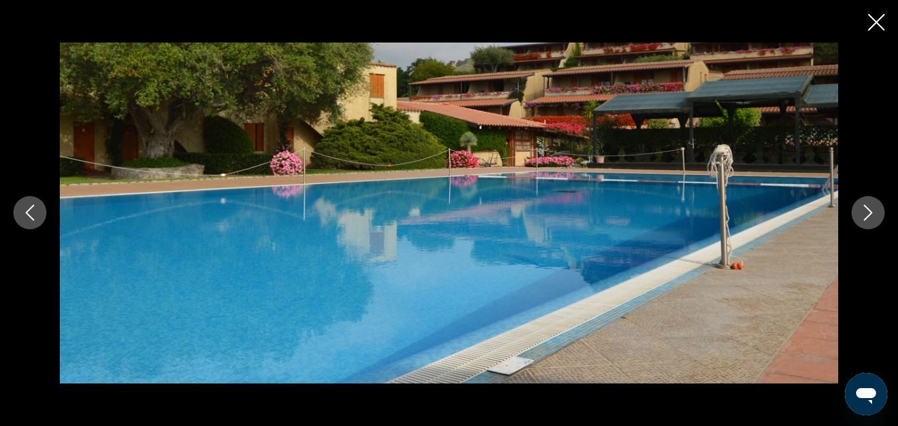
click at [825, 205] on icon "Next image" at bounding box center [868, 213] width 16 height 16
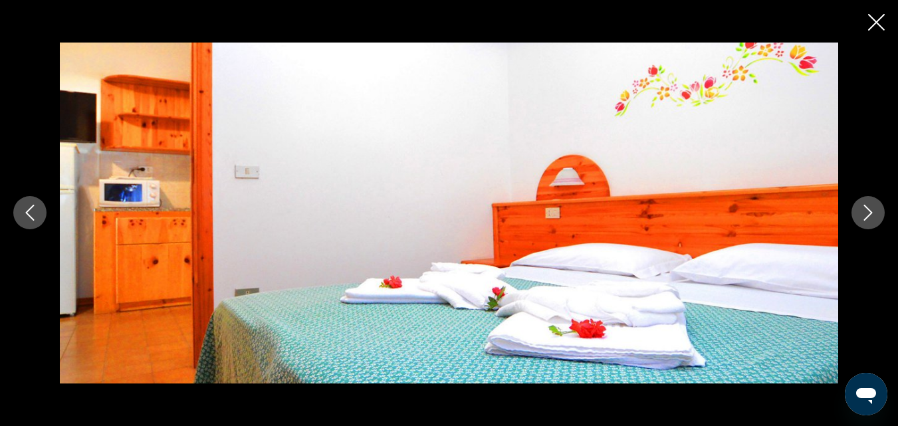
click at [825, 205] on icon "Next image" at bounding box center [868, 213] width 16 height 16
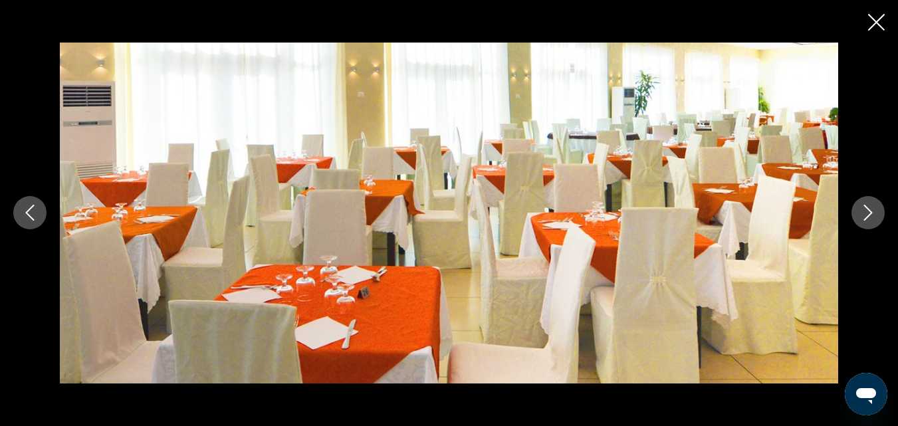
click at [825, 205] on icon "Next image" at bounding box center [868, 213] width 16 height 16
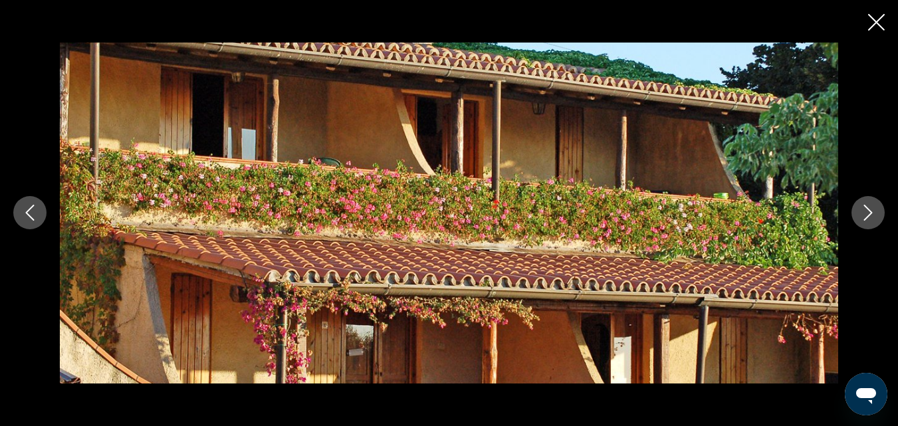
click at [825, 205] on icon "Next image" at bounding box center [868, 213] width 16 height 16
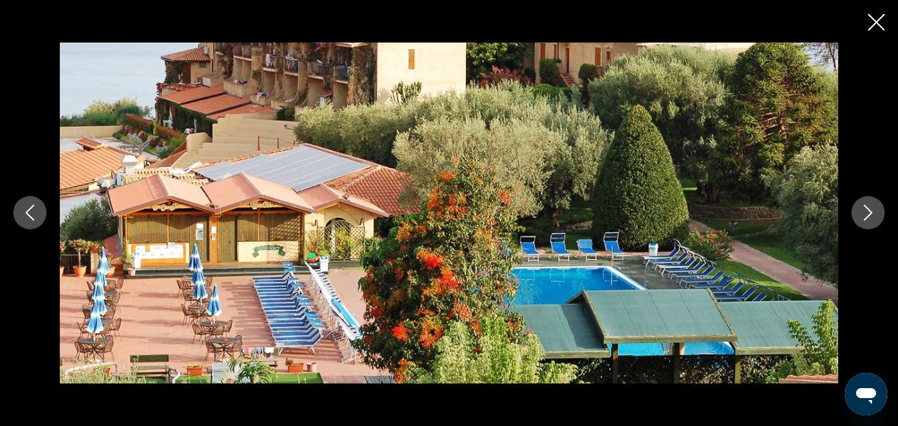
click at [825, 205] on icon "Next image" at bounding box center [868, 213] width 16 height 16
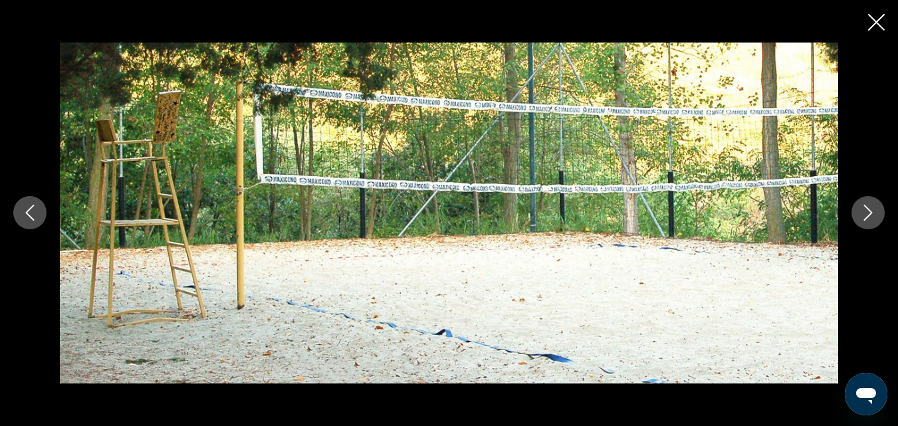
click at [825, 205] on icon "Next image" at bounding box center [868, 213] width 16 height 16
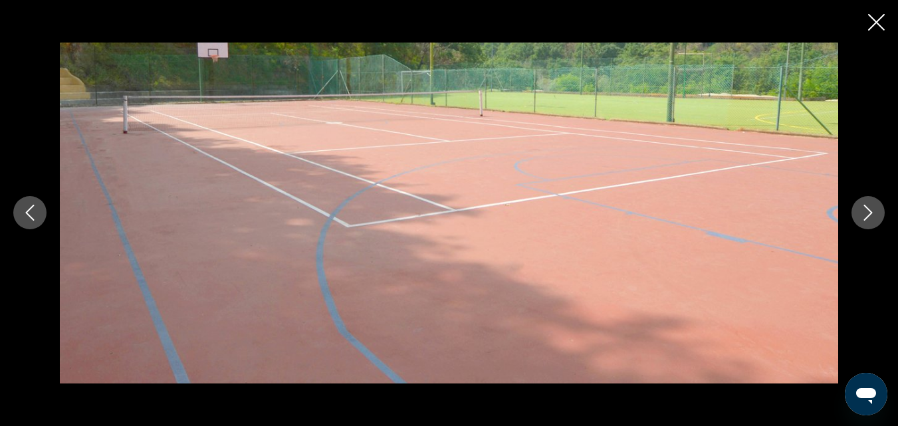
click at [825, 205] on icon "Next image" at bounding box center [868, 213] width 16 height 16
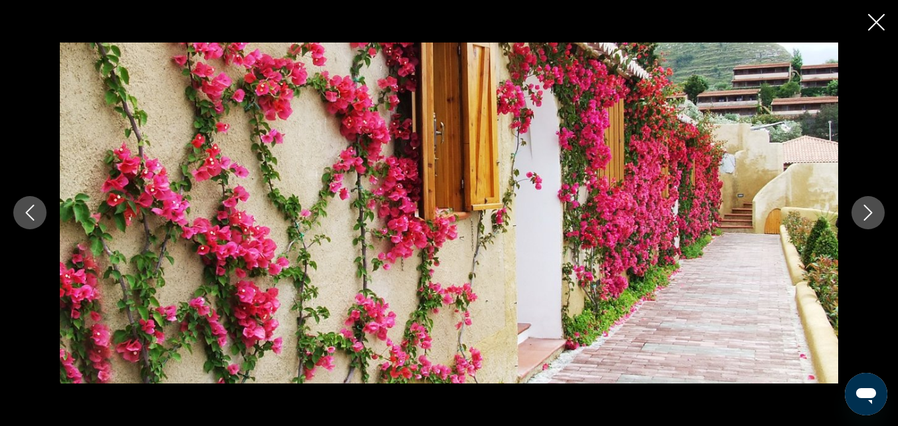
click at [825, 205] on icon "Next image" at bounding box center [868, 213] width 16 height 16
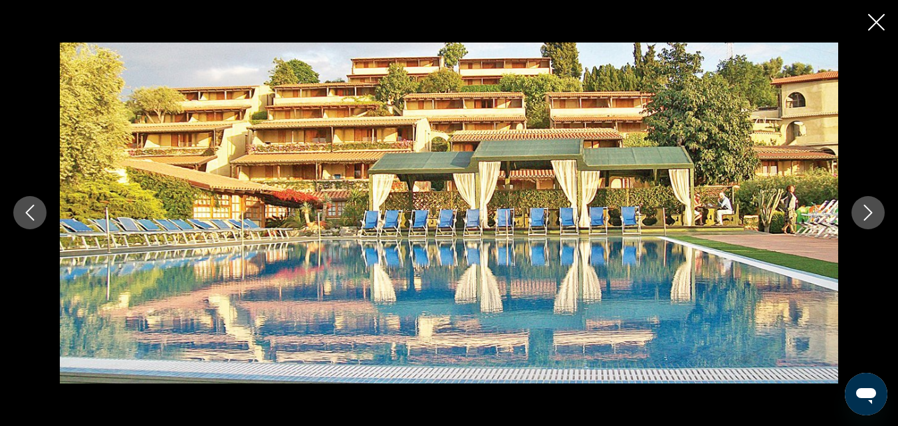
click at [825, 14] on icon "Close slideshow" at bounding box center [876, 22] width 17 height 17
